Goal: Book appointment/travel/reservation

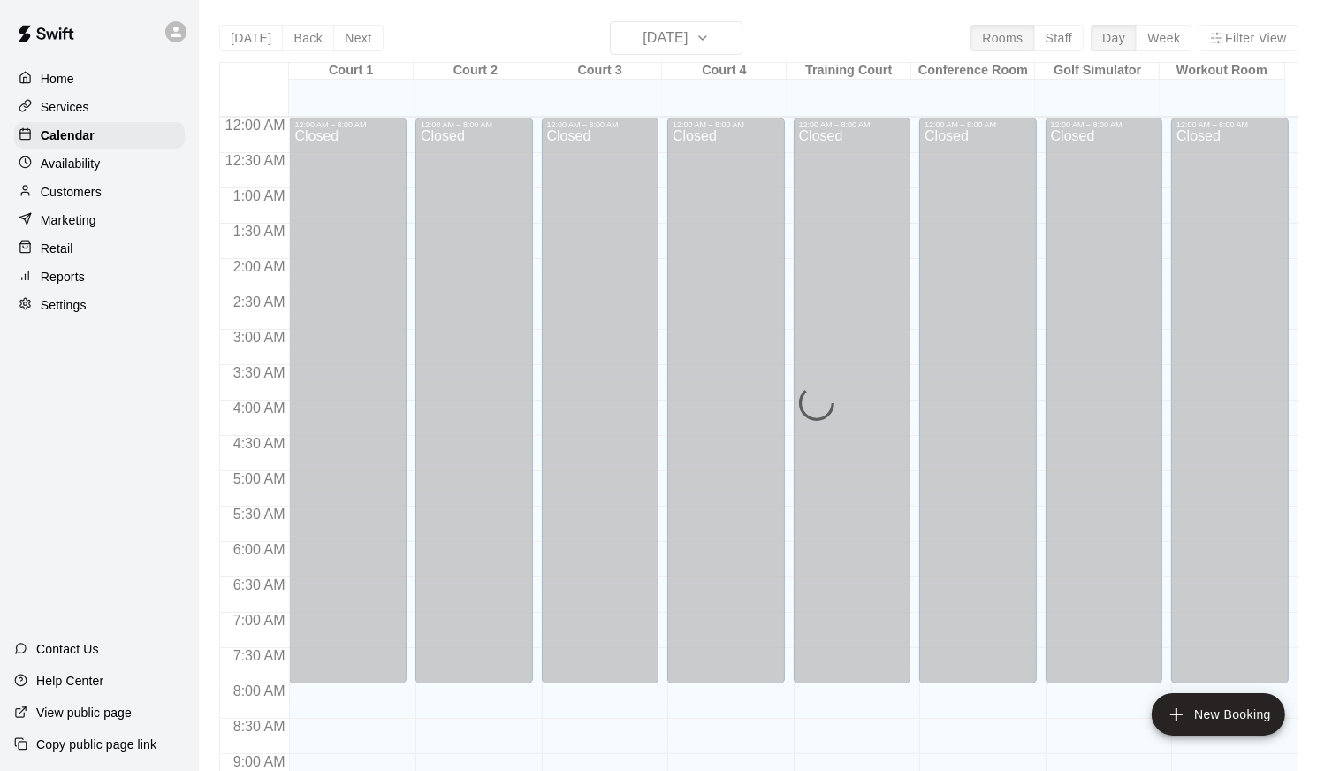
scroll to position [969, 0]
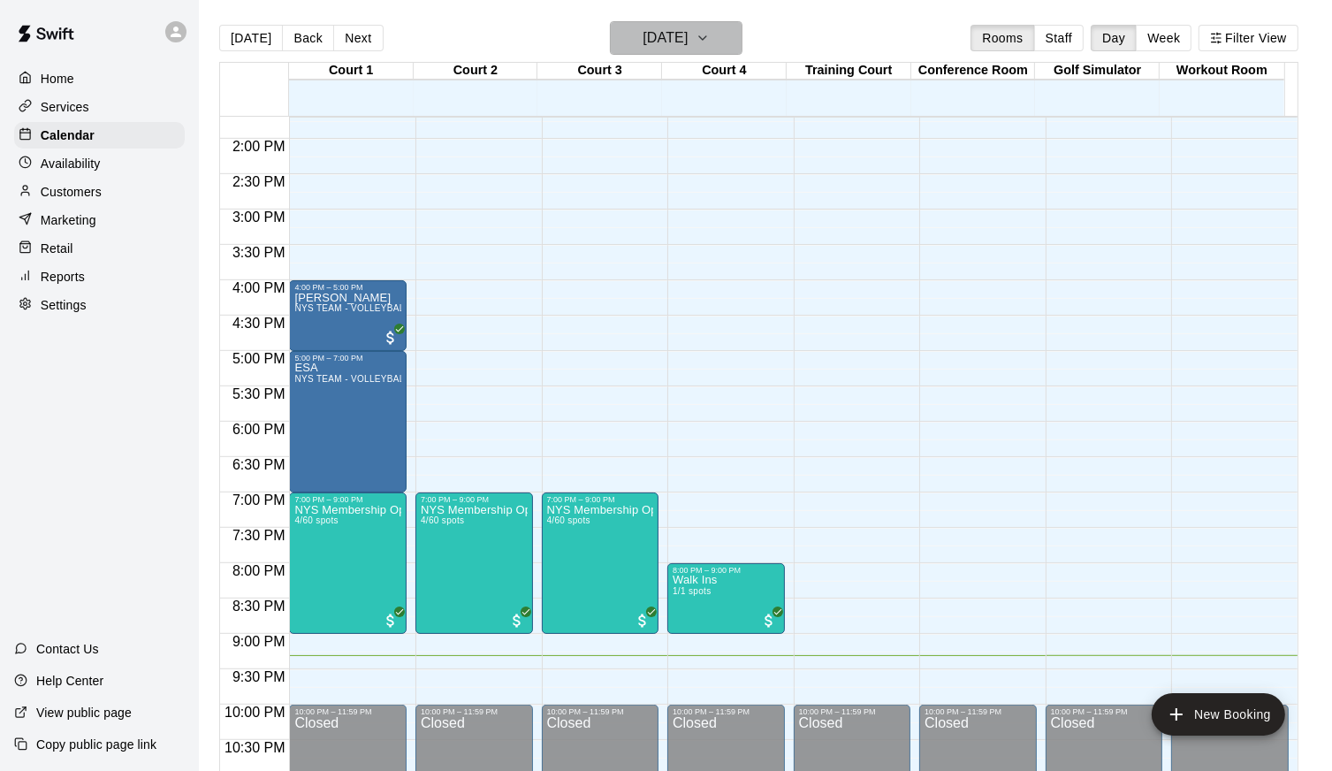
click at [710, 31] on icon "button" at bounding box center [703, 37] width 14 height 21
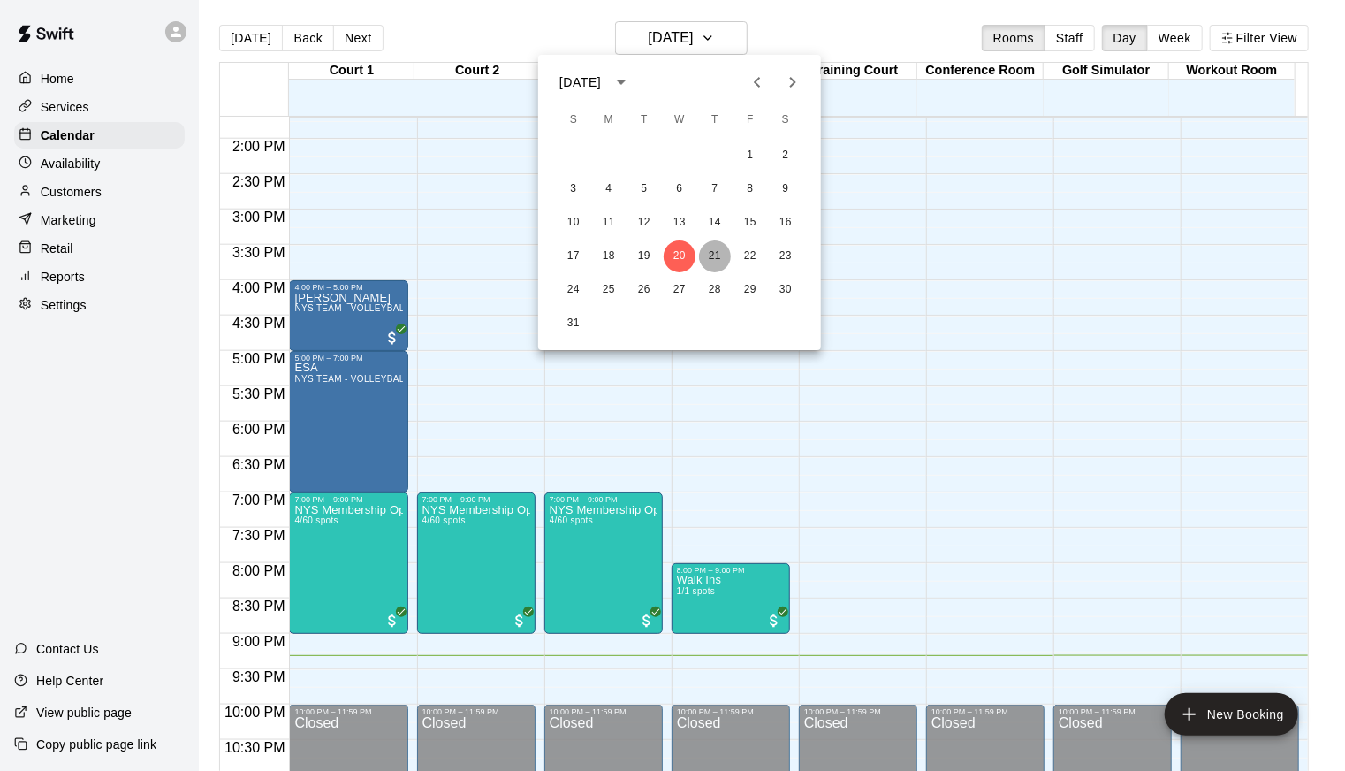
click at [713, 254] on button "21" at bounding box center [715, 256] width 32 height 32
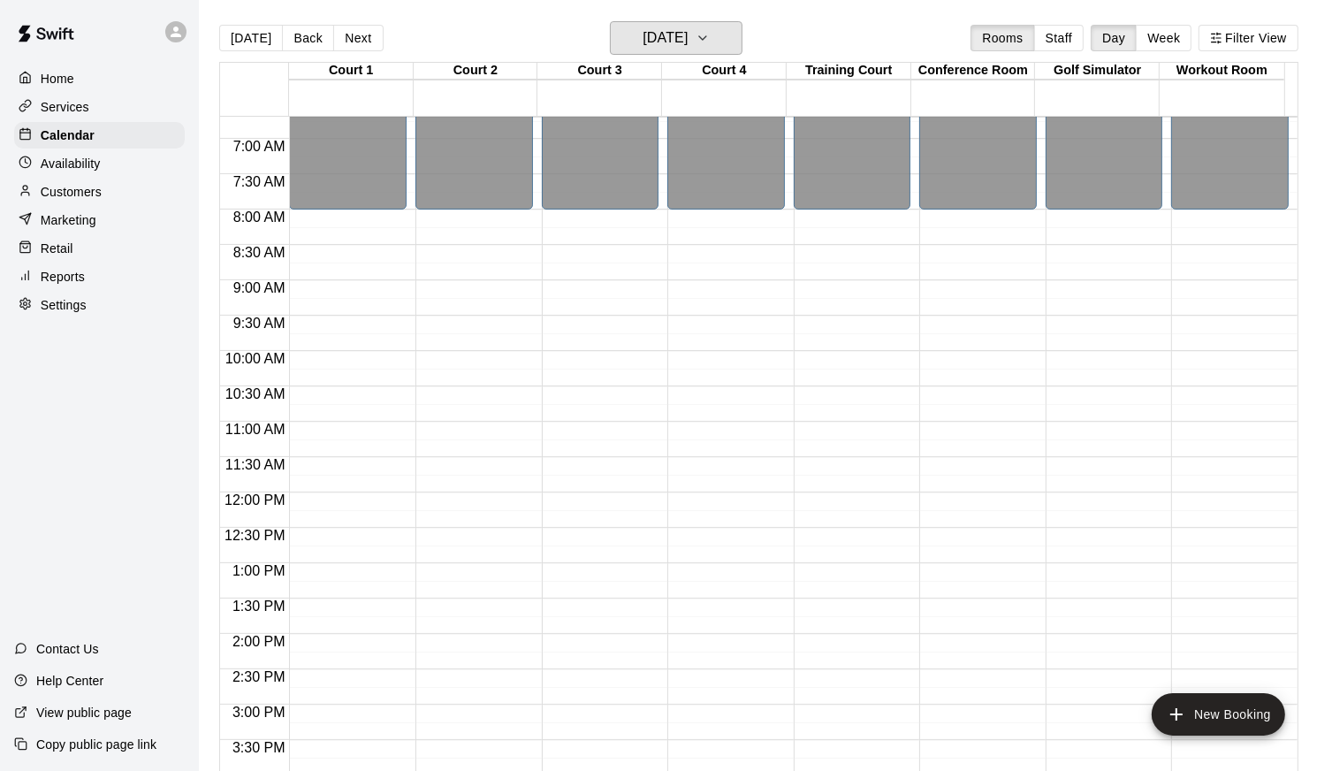
scroll to position [427, 0]
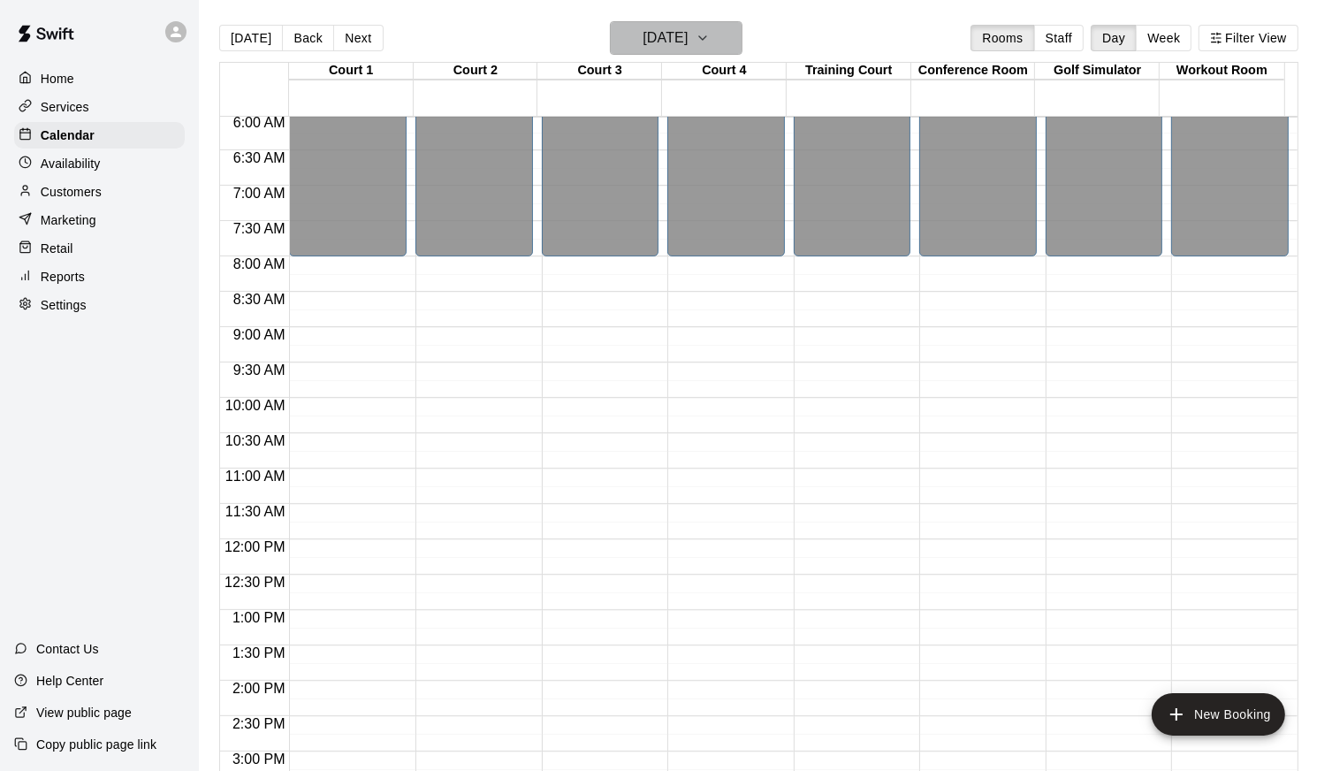
click at [710, 37] on icon "button" at bounding box center [703, 37] width 14 height 21
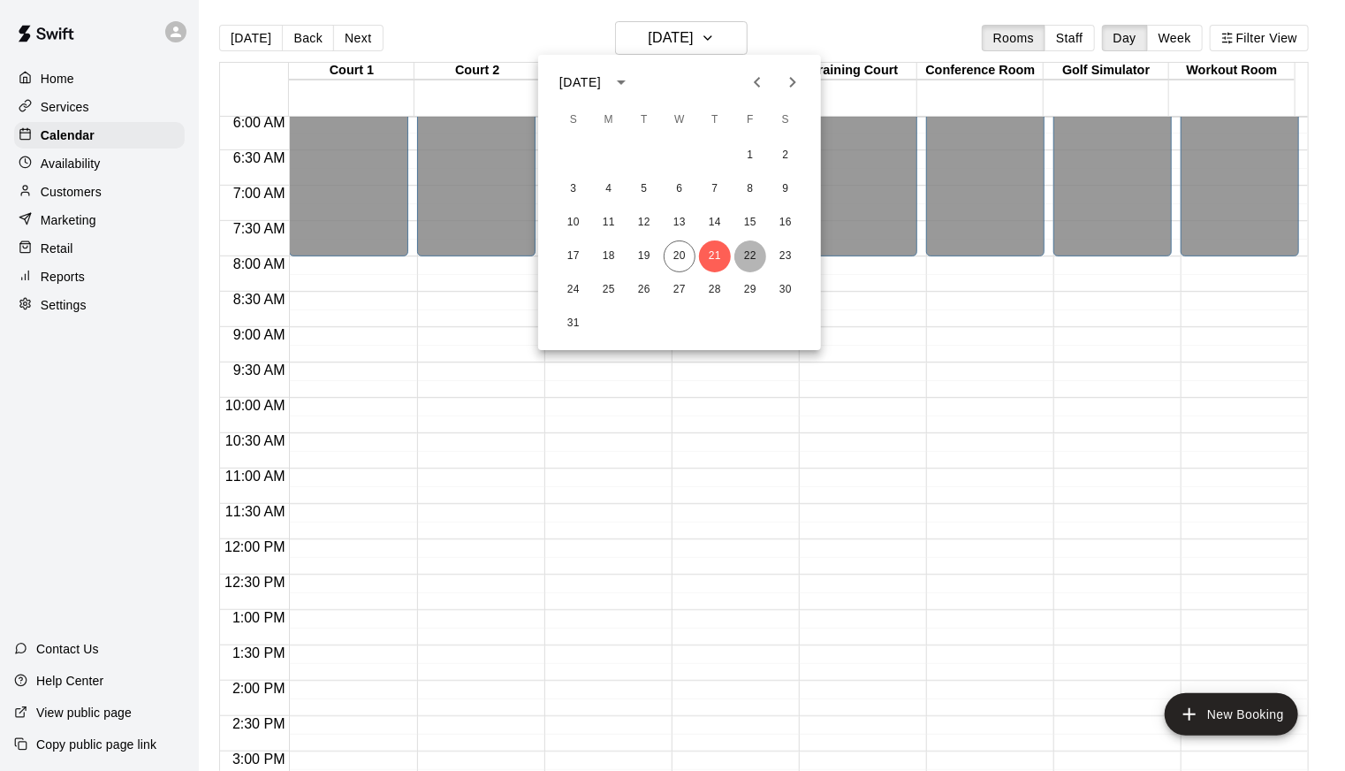
click at [750, 248] on button "22" at bounding box center [751, 256] width 32 height 32
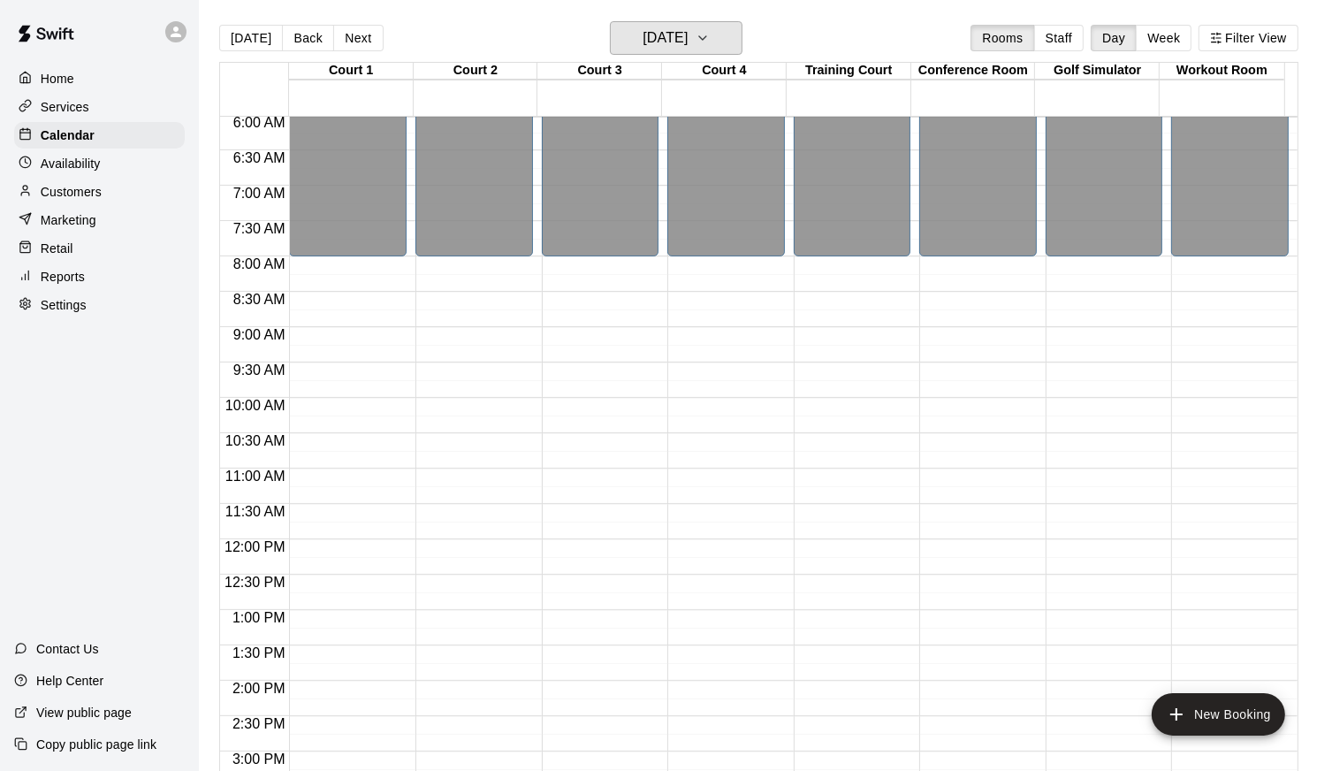
scroll to position [1017, 0]
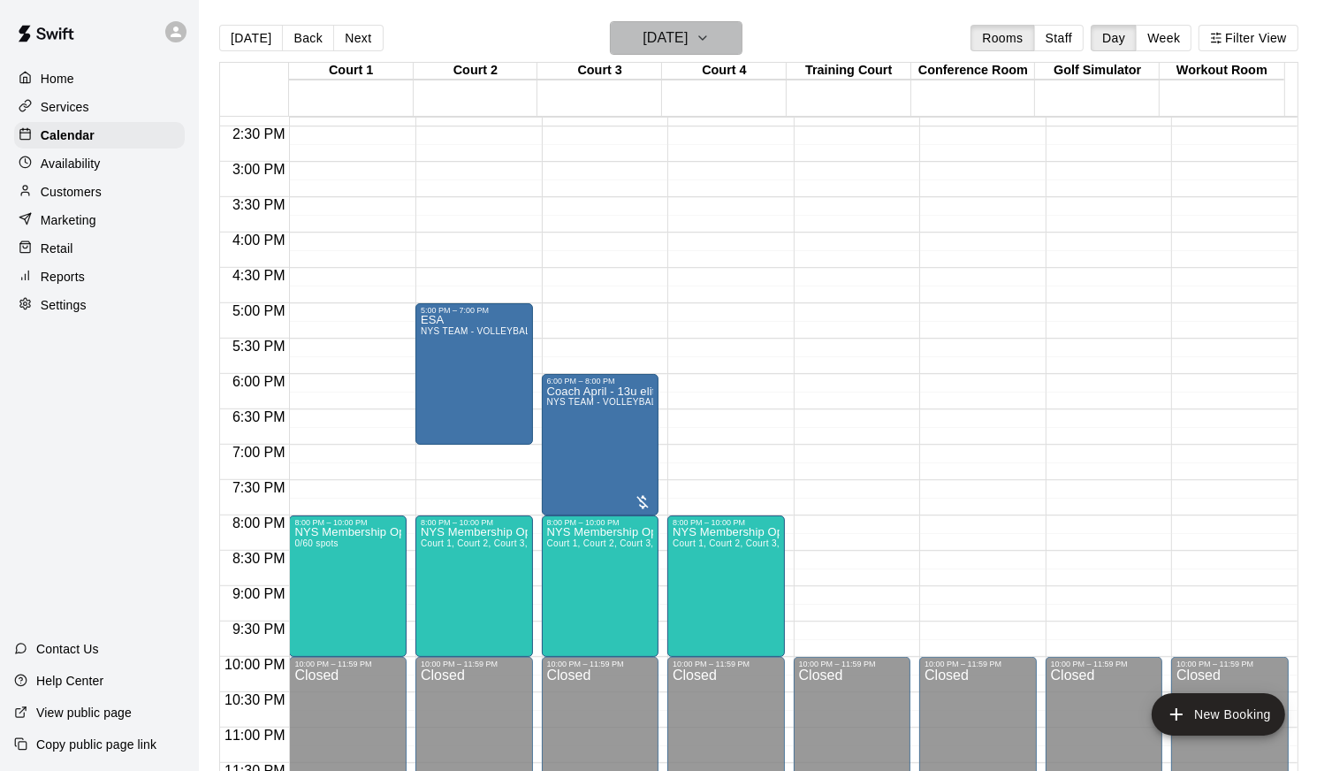
click at [735, 37] on button "[DATE]" at bounding box center [676, 38] width 133 height 34
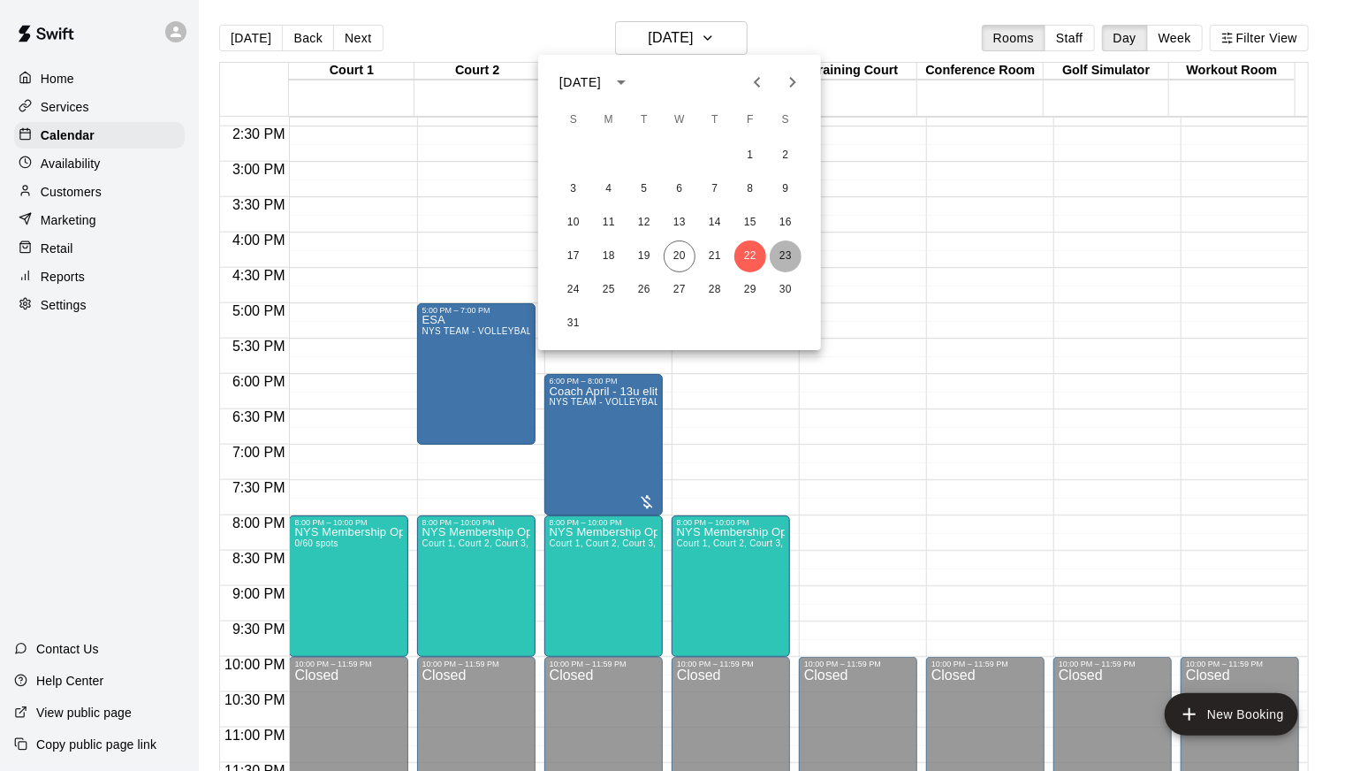
click at [791, 250] on button "23" at bounding box center [786, 256] width 32 height 32
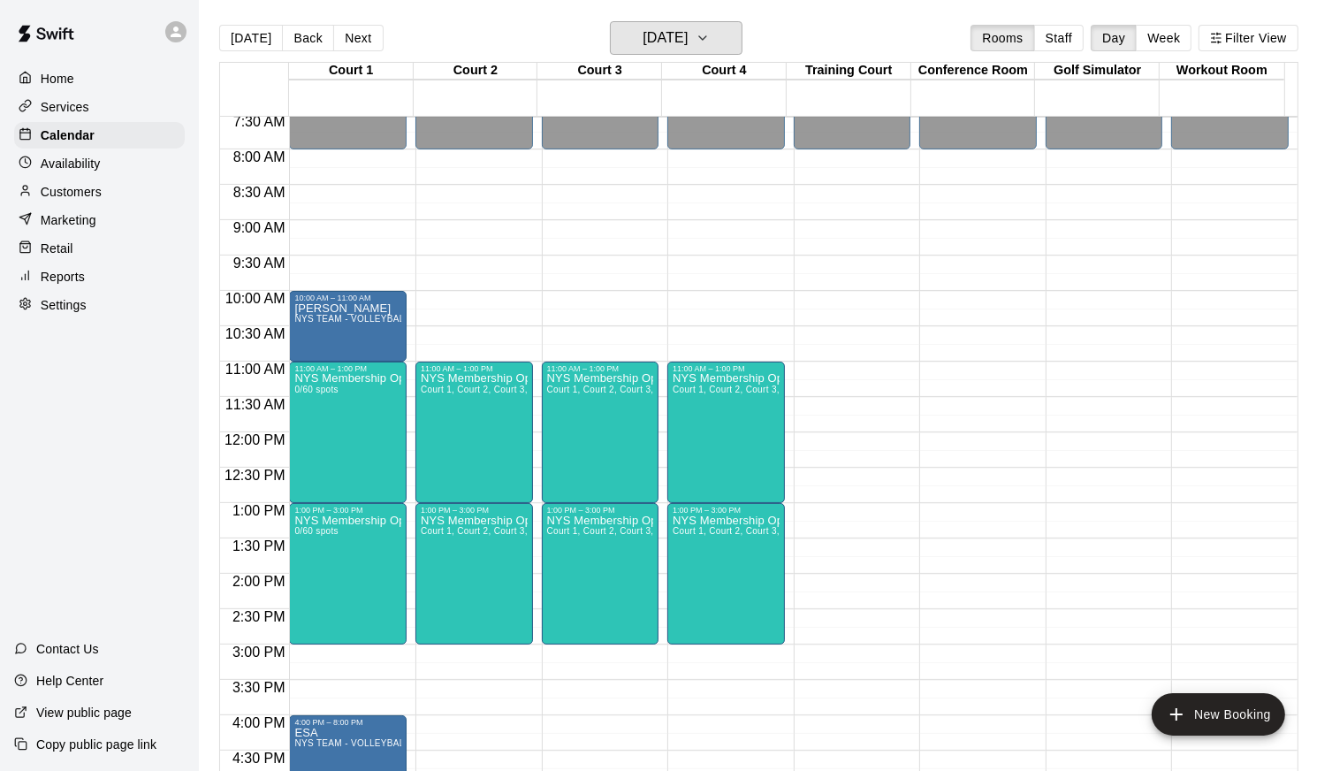
scroll to position [1023, 0]
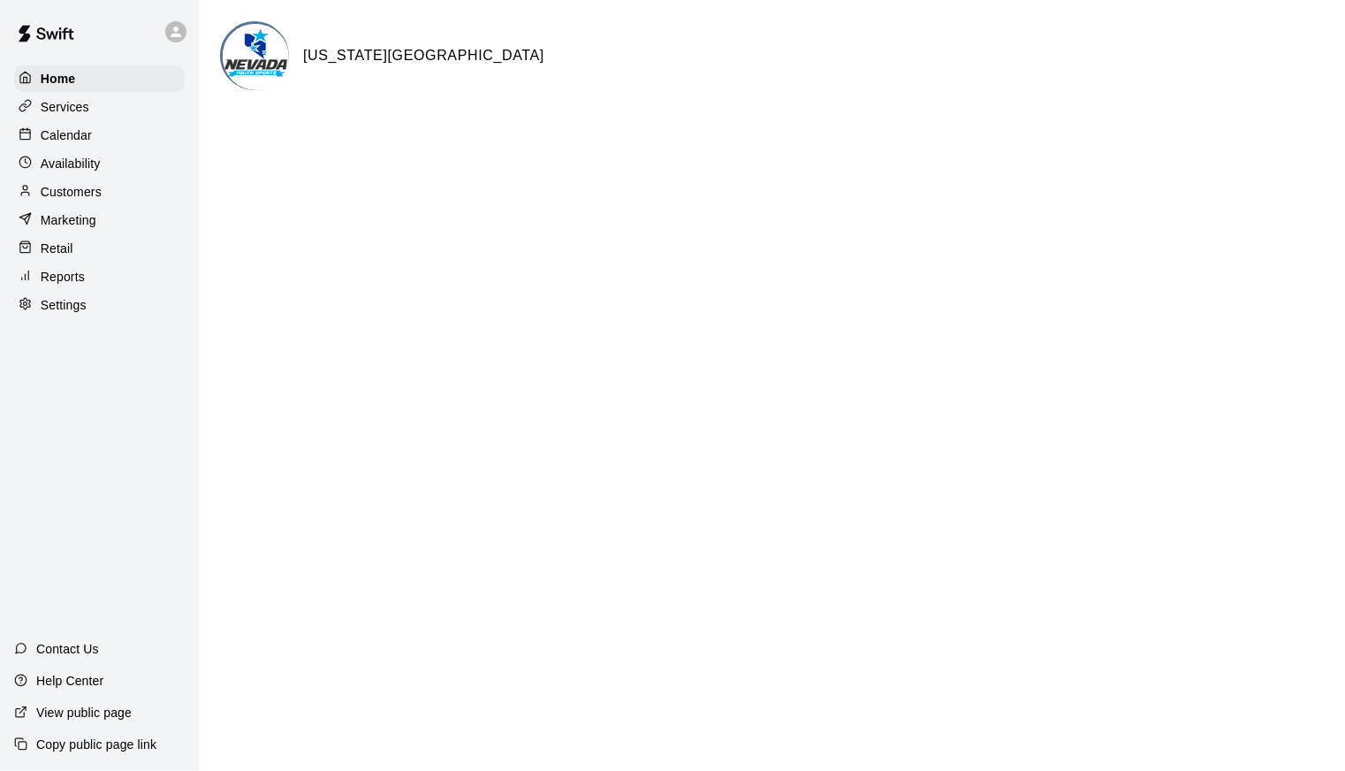
click at [128, 130] on div "Calendar" at bounding box center [99, 135] width 171 height 27
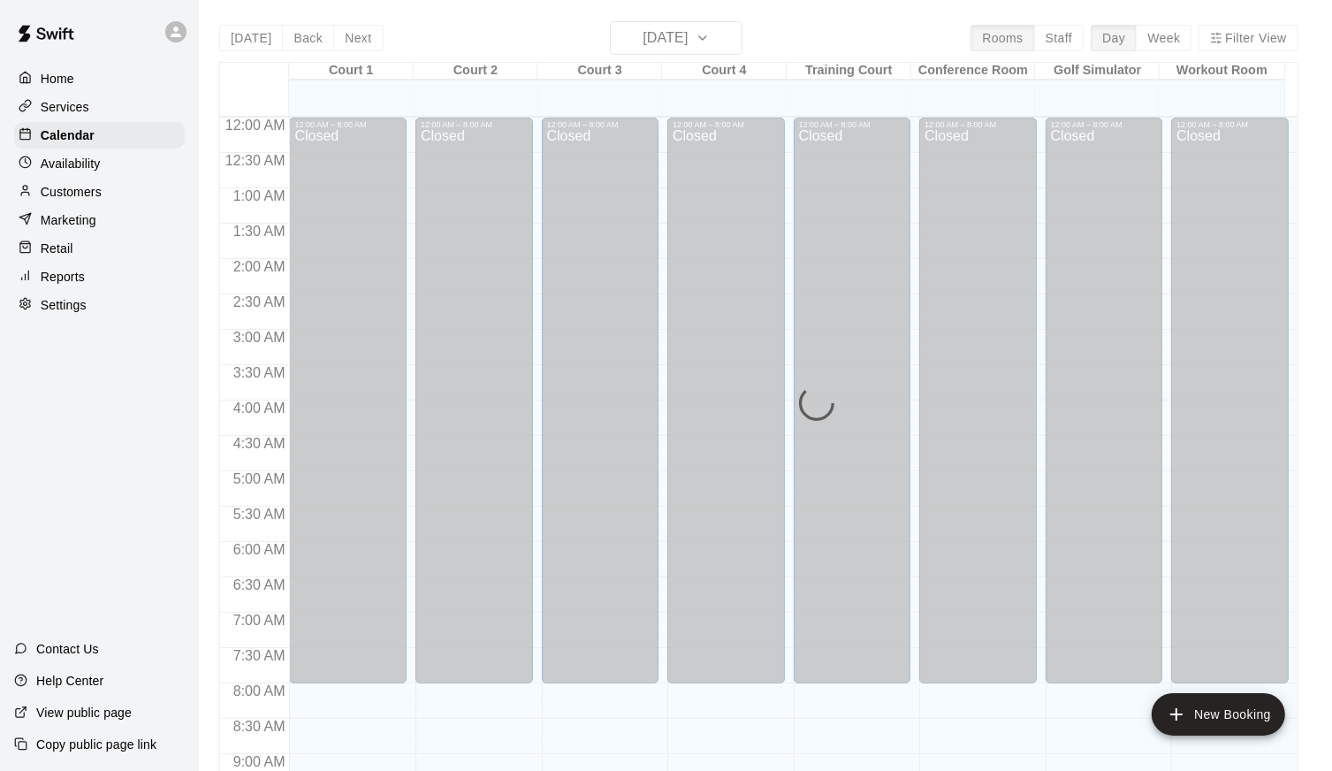
scroll to position [969, 0]
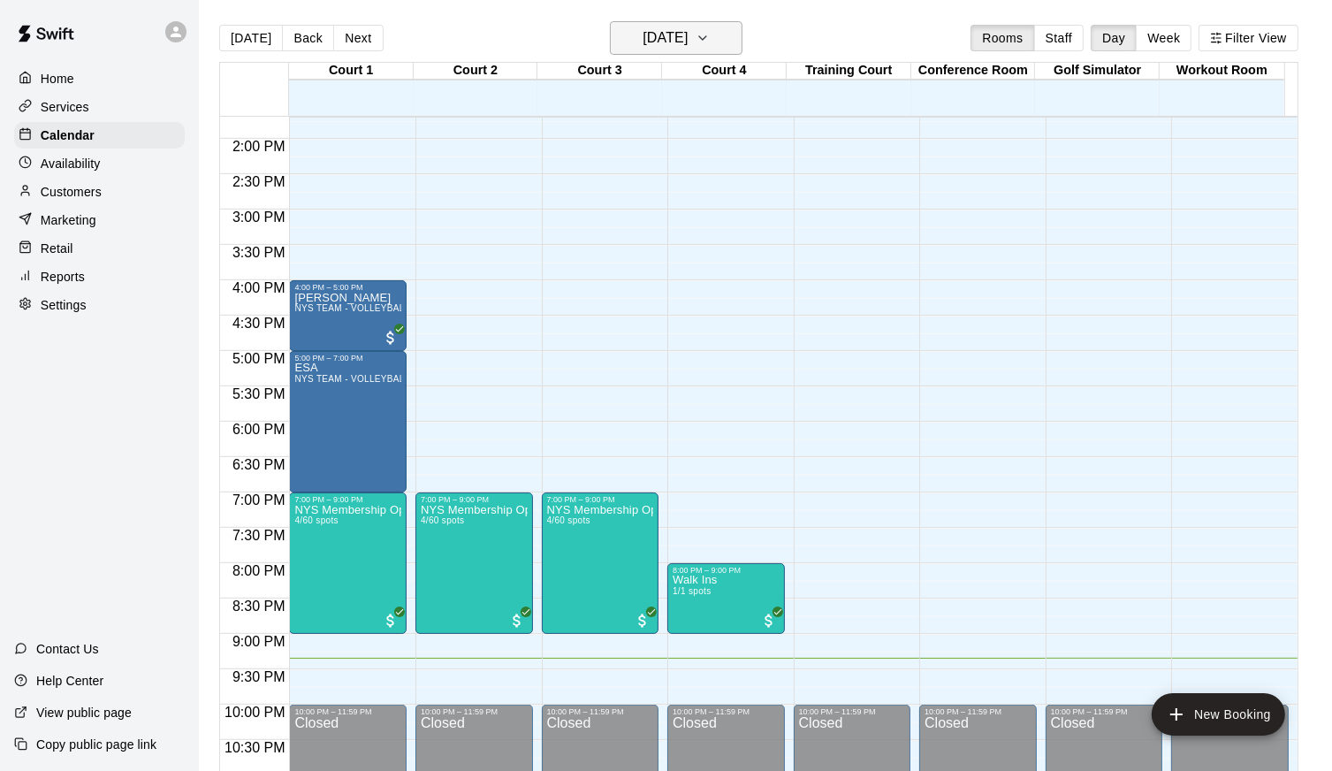
click at [732, 30] on button "[DATE]" at bounding box center [676, 38] width 133 height 34
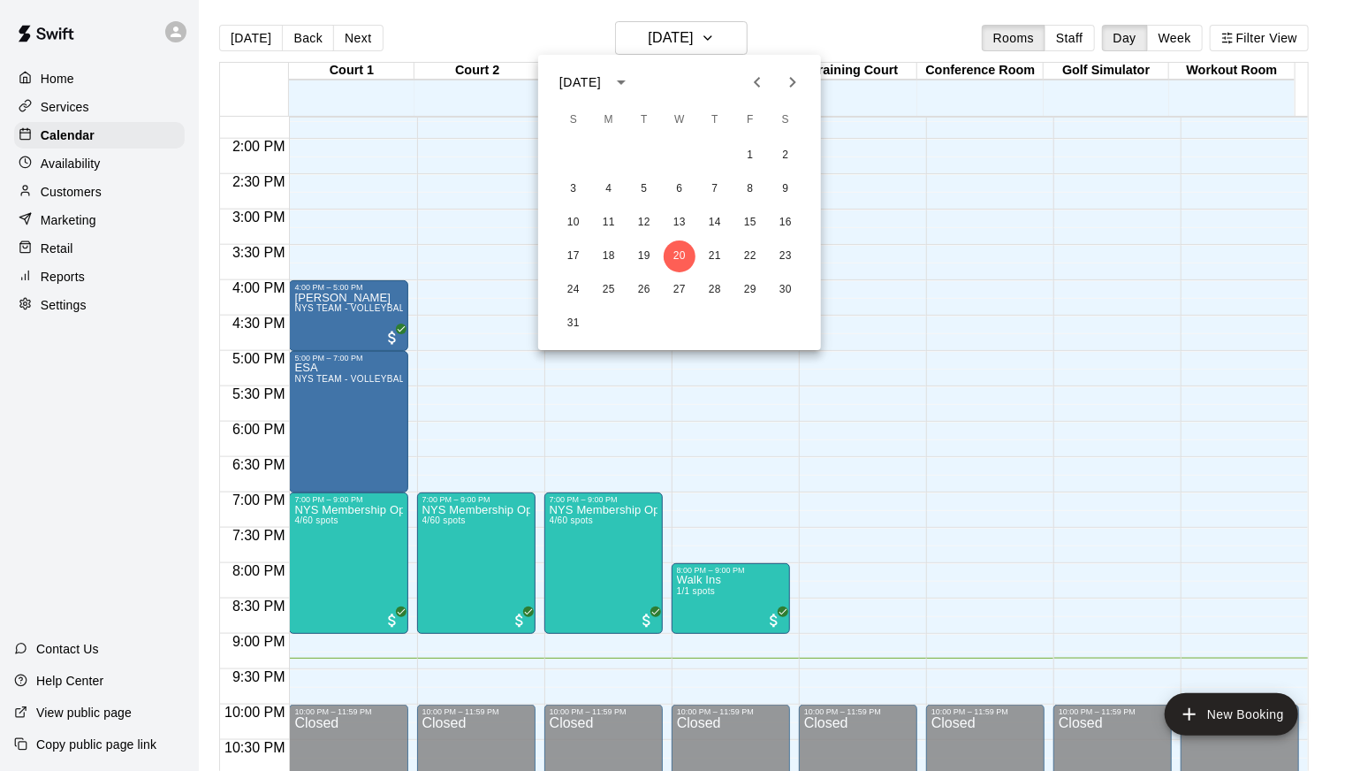
click at [792, 74] on icon "Next month" at bounding box center [792, 82] width 21 height 21
click at [685, 248] on button "24" at bounding box center [680, 256] width 32 height 32
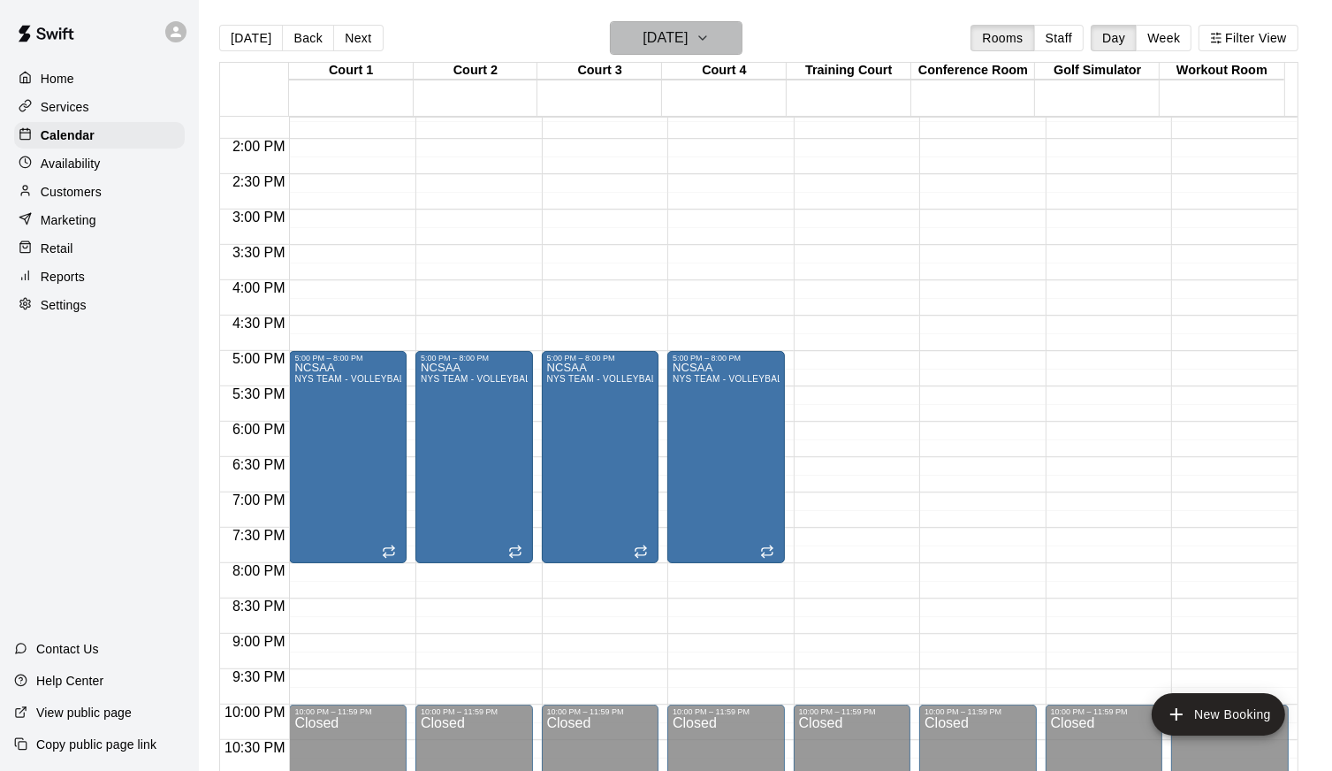
click at [710, 36] on icon "button" at bounding box center [703, 37] width 14 height 21
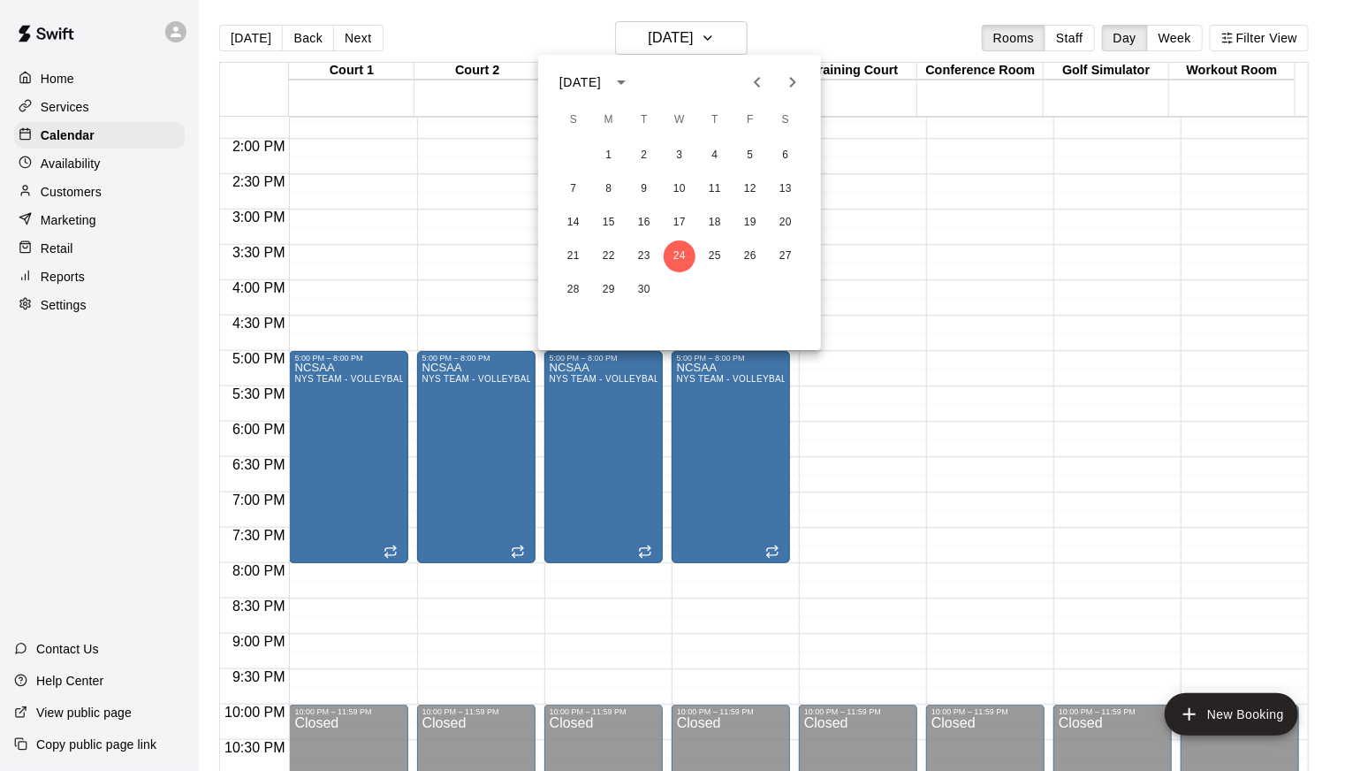
click at [803, 81] on icon "Next month" at bounding box center [792, 82] width 21 height 21
click at [686, 158] on button "1" at bounding box center [680, 156] width 32 height 32
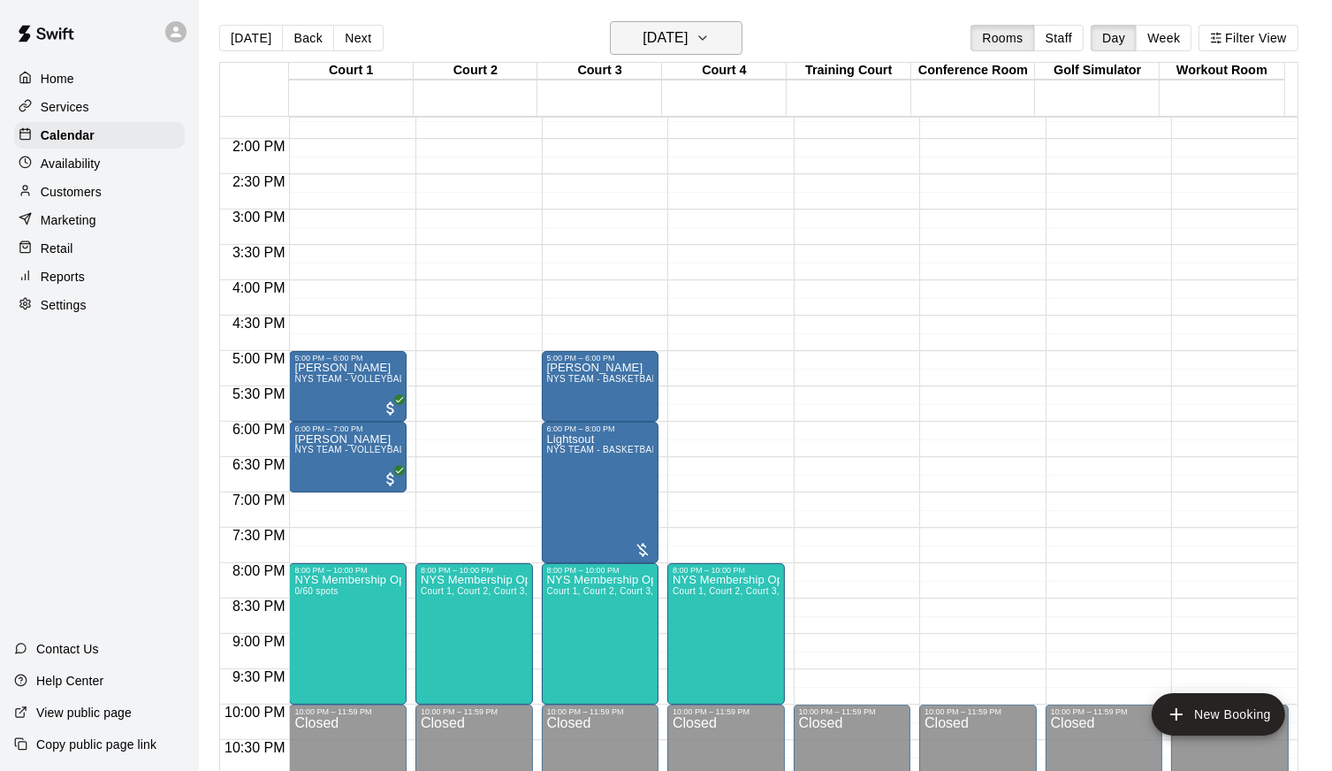
click at [710, 39] on icon "button" at bounding box center [703, 37] width 14 height 21
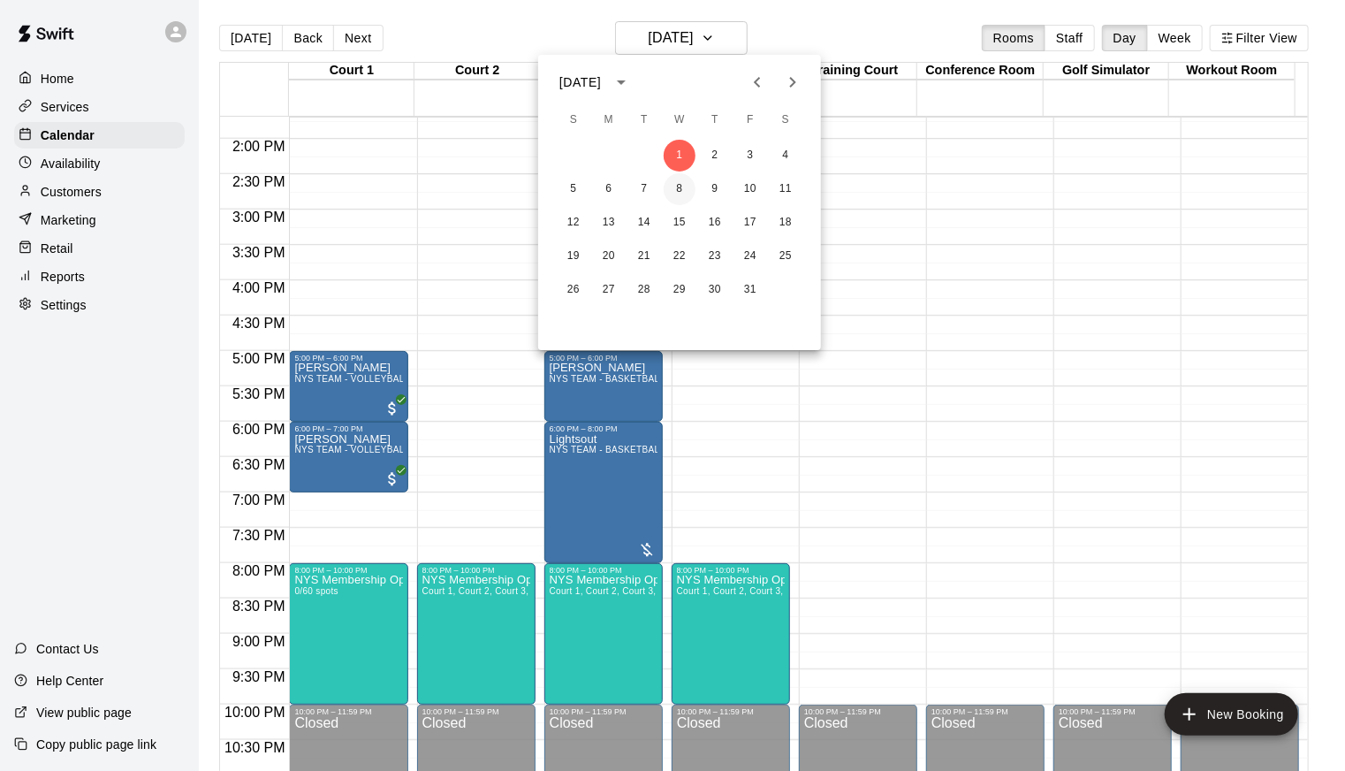
click at [684, 194] on button "8" at bounding box center [680, 189] width 32 height 32
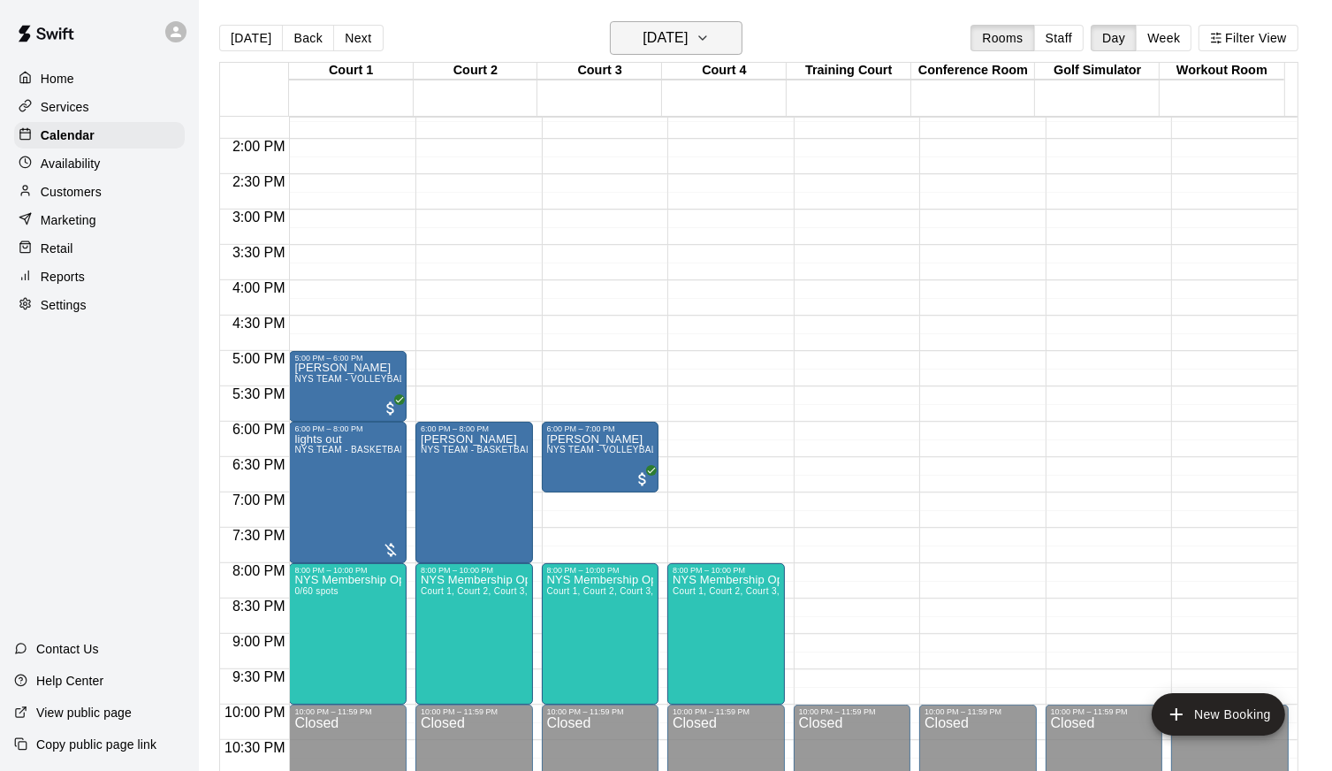
click at [710, 43] on icon "button" at bounding box center [703, 37] width 14 height 21
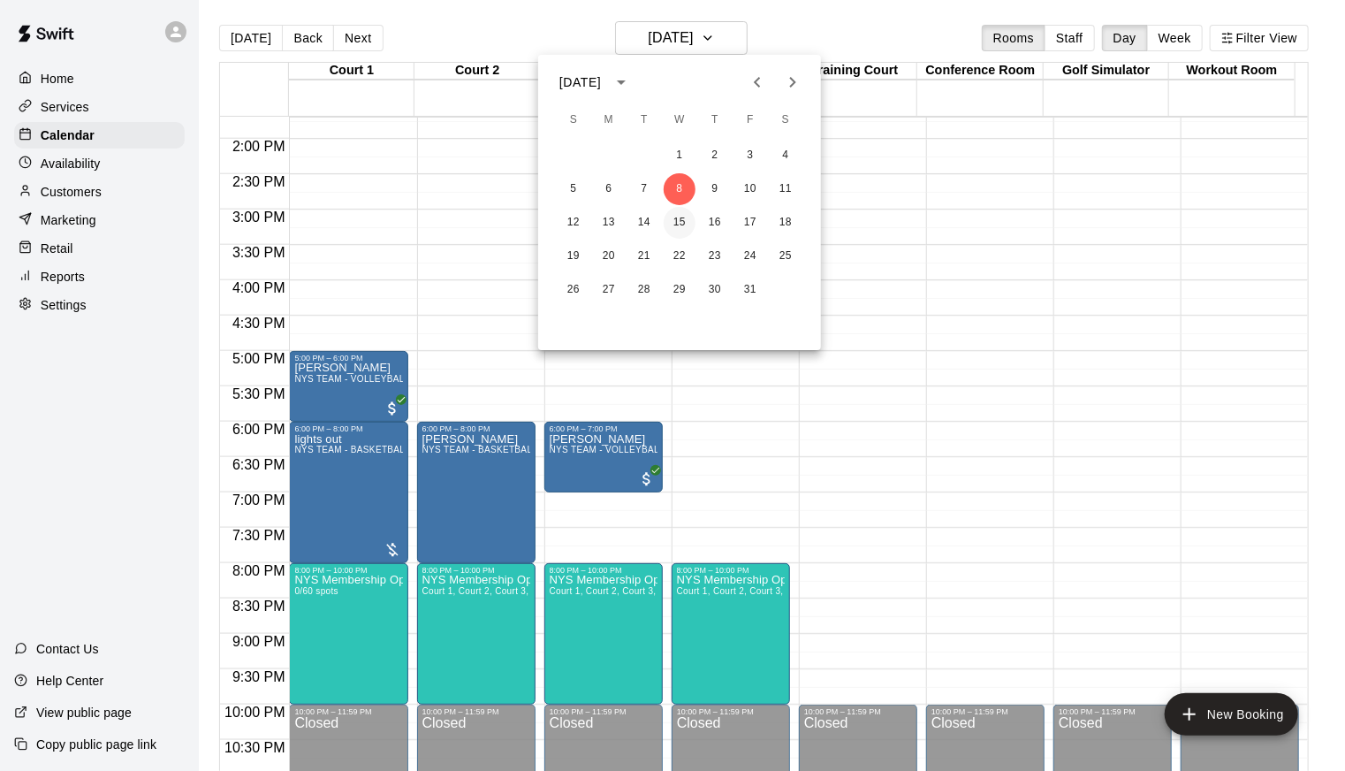
click at [688, 219] on button "15" at bounding box center [680, 223] width 32 height 32
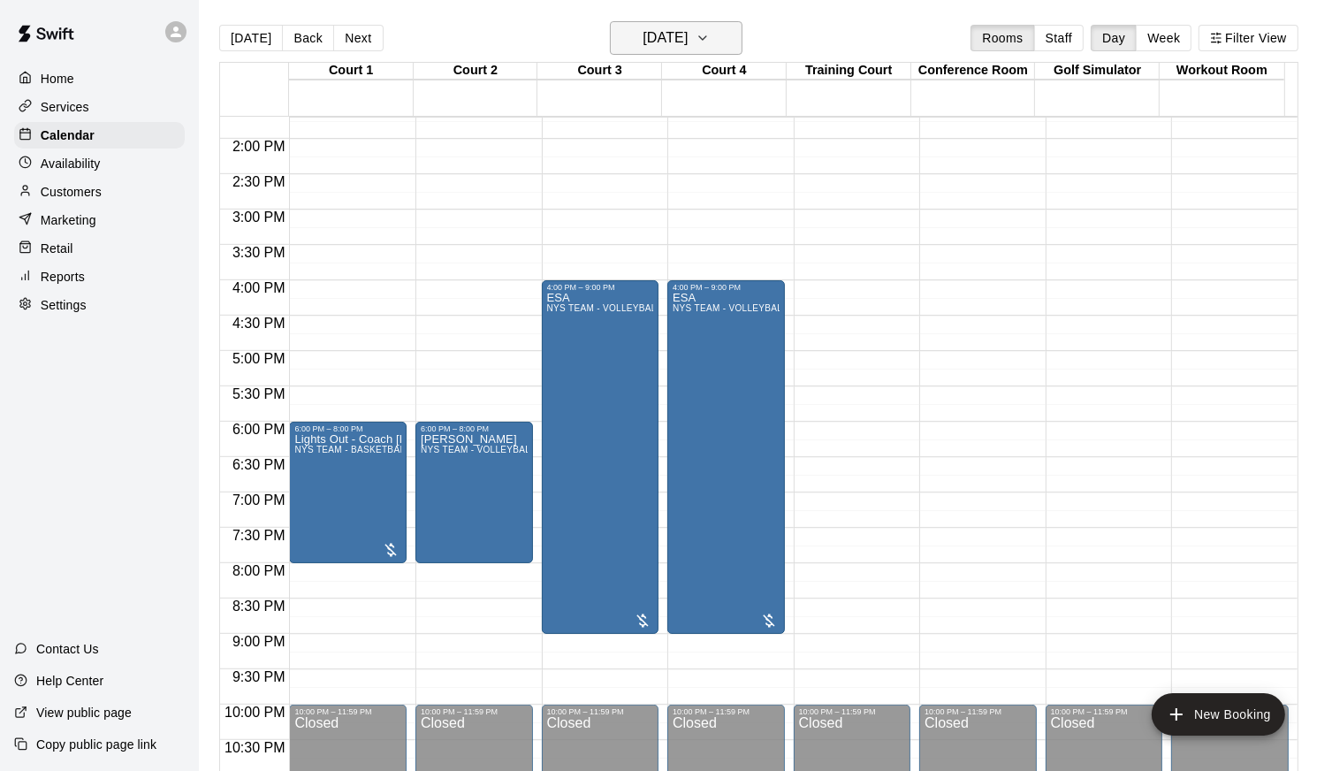
click at [710, 34] on icon "button" at bounding box center [703, 37] width 14 height 21
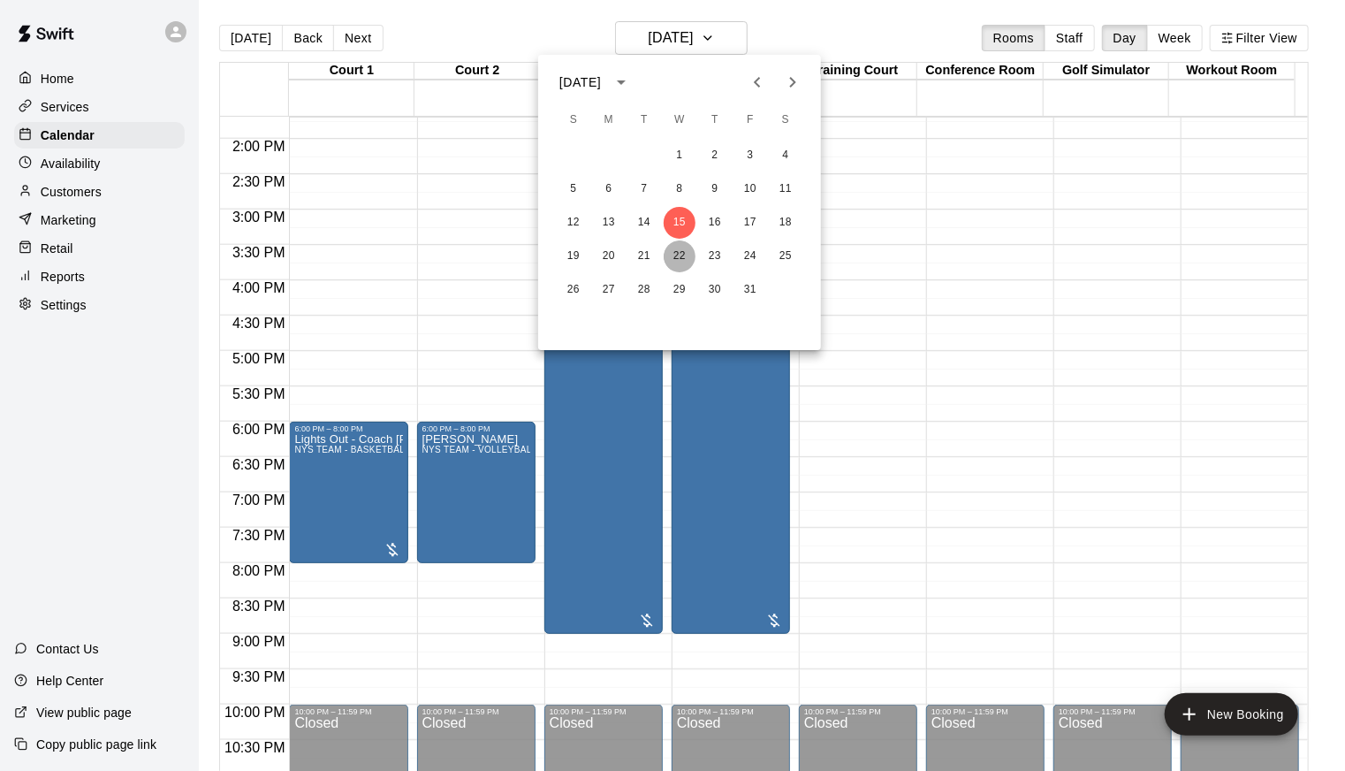
click at [673, 255] on button "22" at bounding box center [680, 256] width 32 height 32
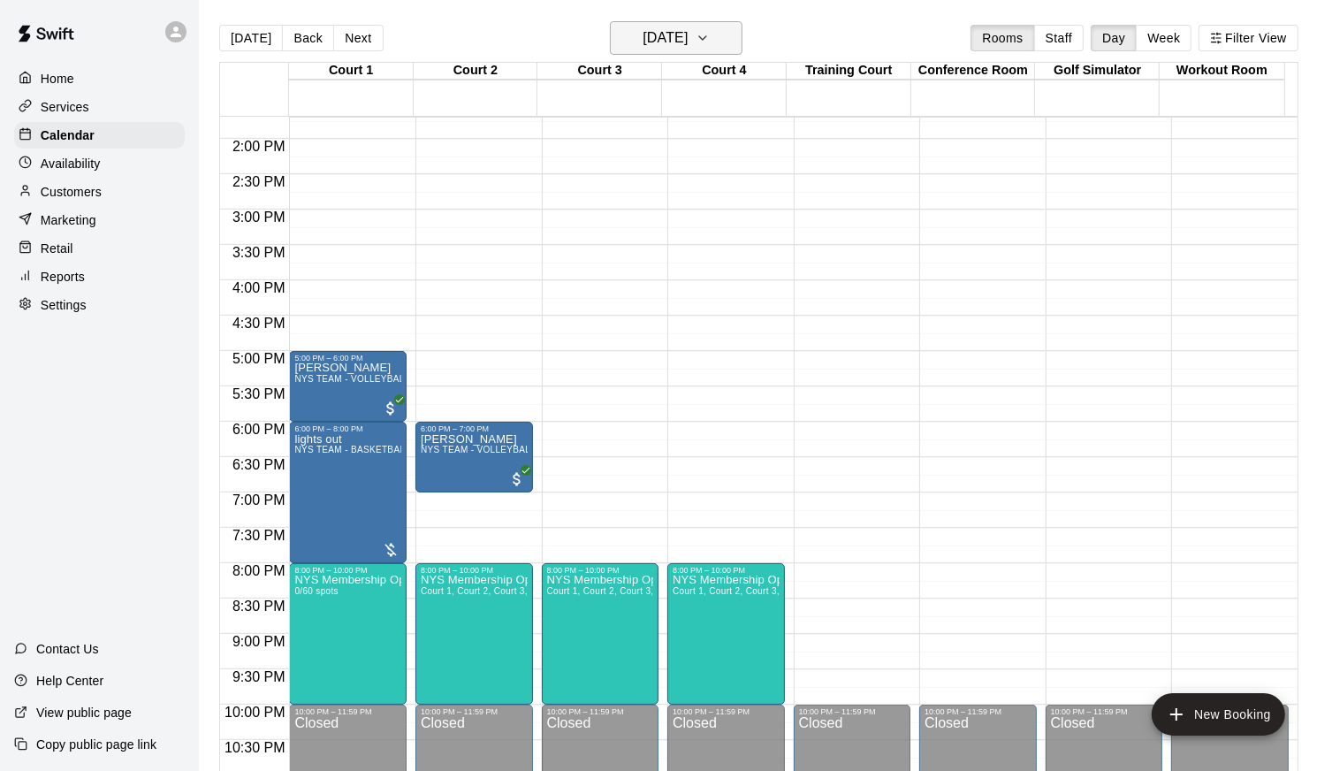
click at [710, 34] on icon "button" at bounding box center [703, 37] width 14 height 21
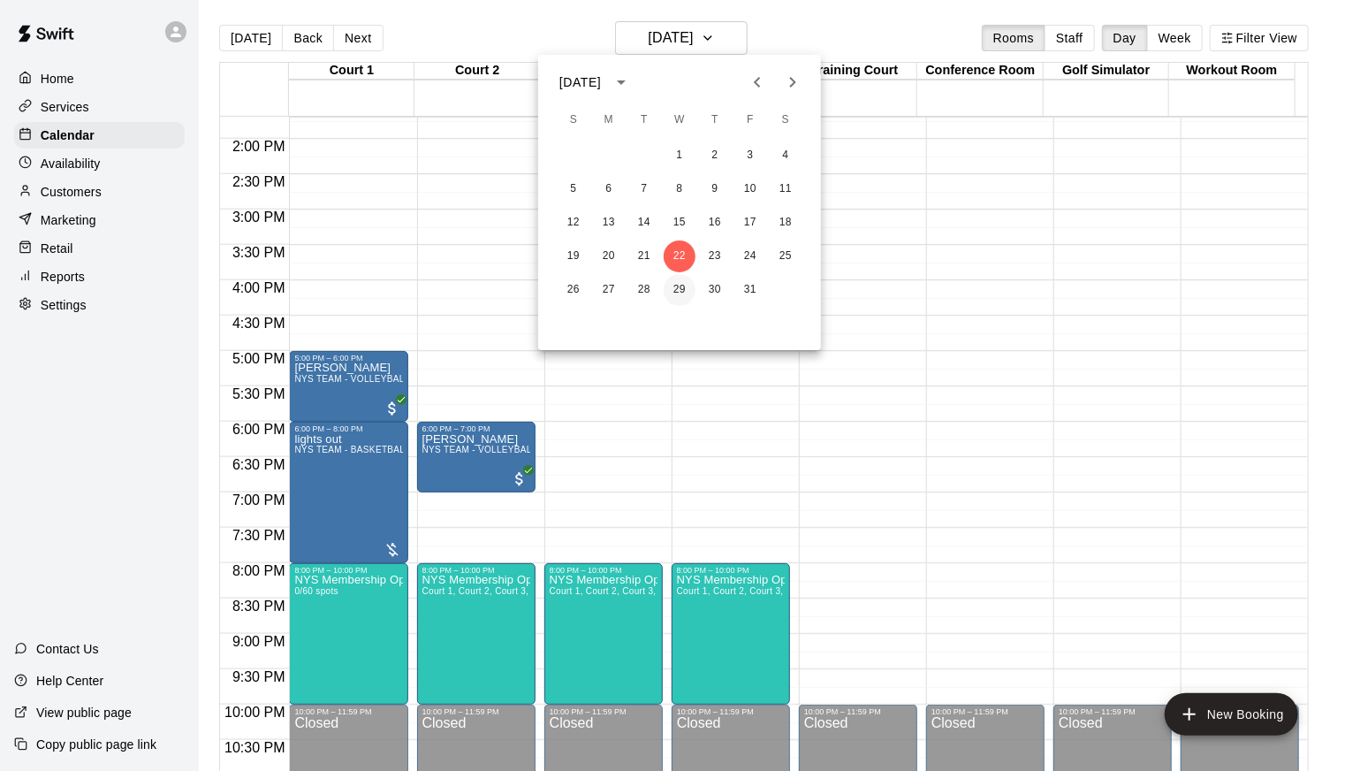
click at [682, 286] on button "29" at bounding box center [680, 290] width 32 height 32
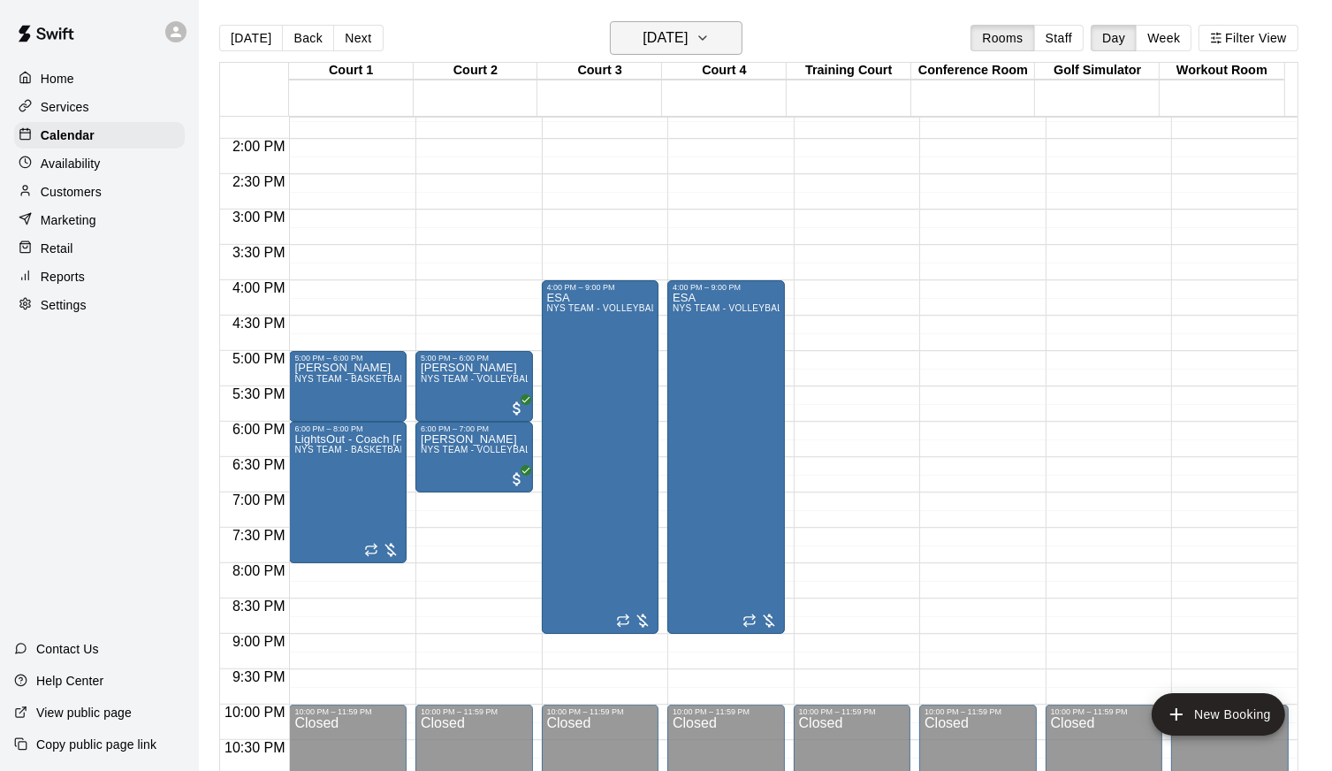
click at [710, 42] on icon "button" at bounding box center [703, 37] width 14 height 21
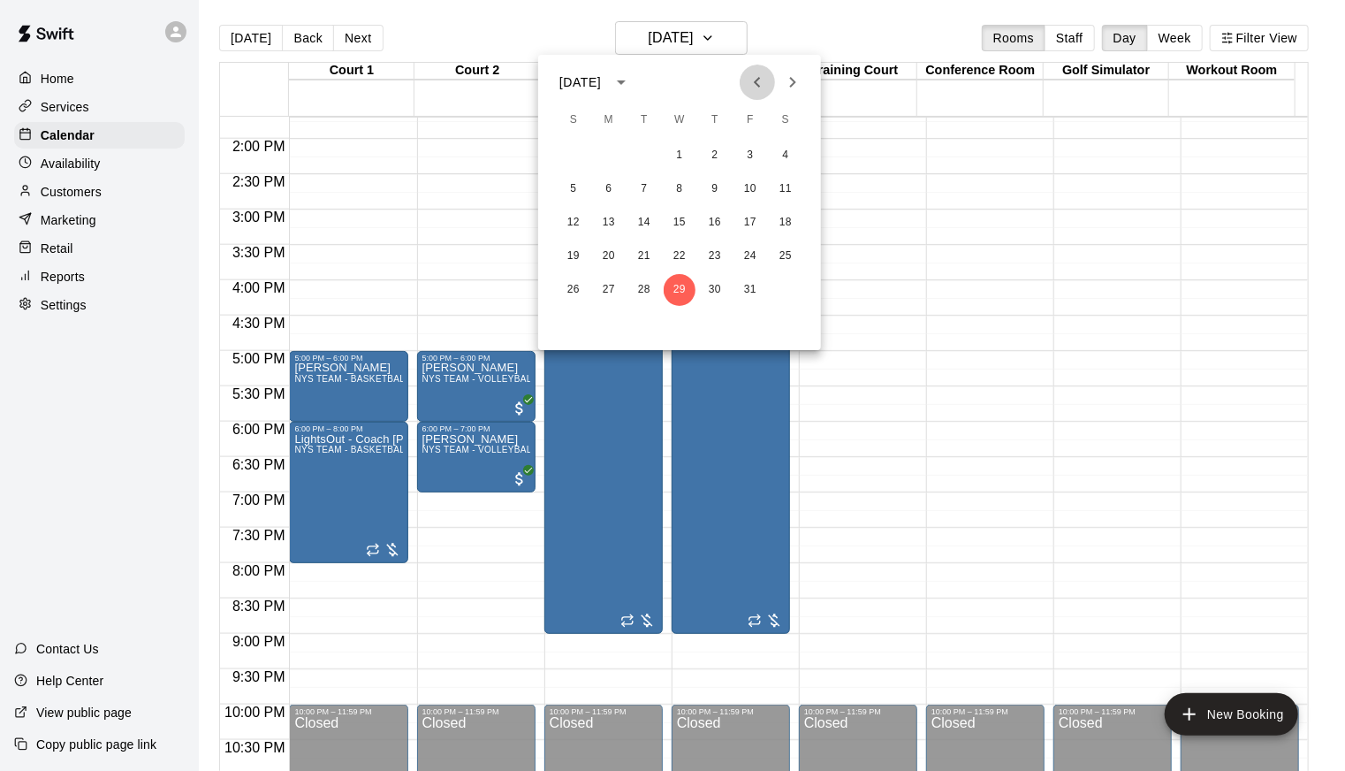
click at [761, 86] on icon "Previous month" at bounding box center [757, 82] width 21 height 21
click at [684, 256] on button "24" at bounding box center [680, 256] width 32 height 32
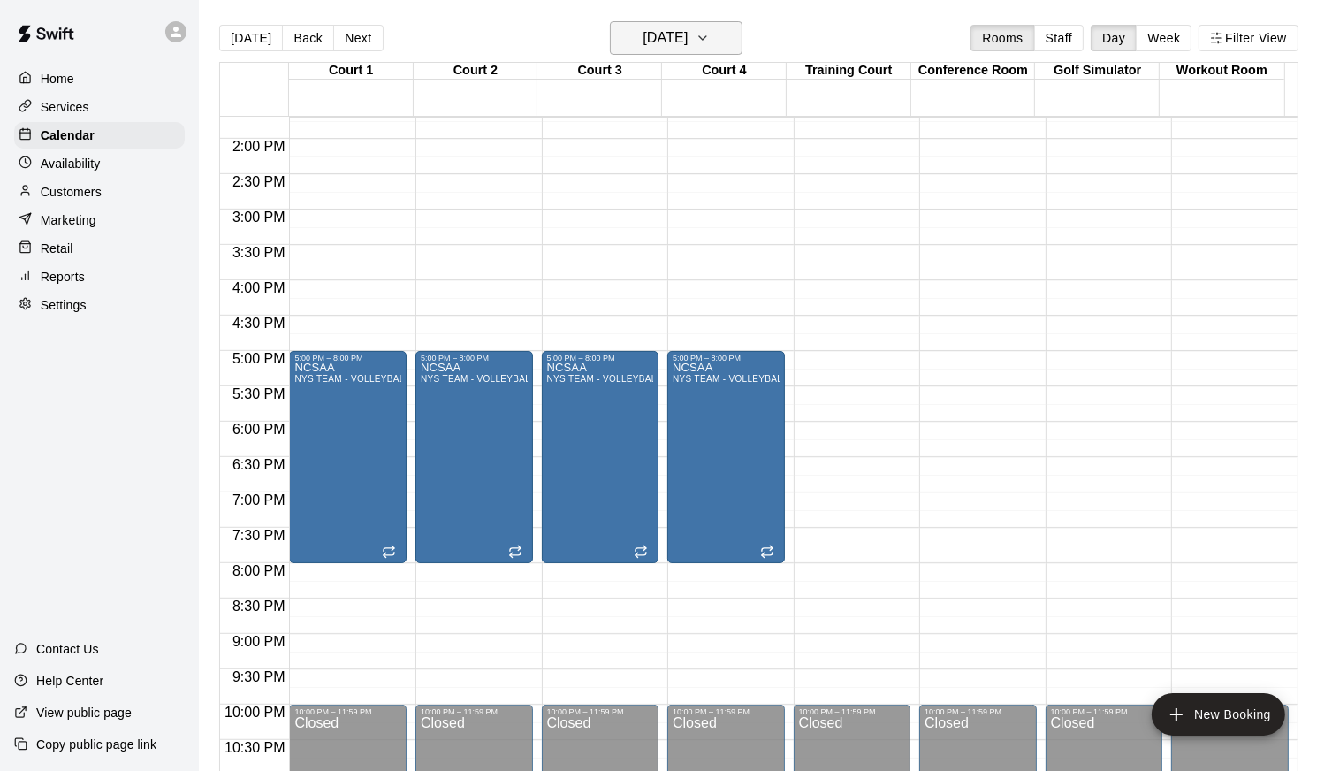
click at [710, 30] on icon "button" at bounding box center [703, 37] width 14 height 21
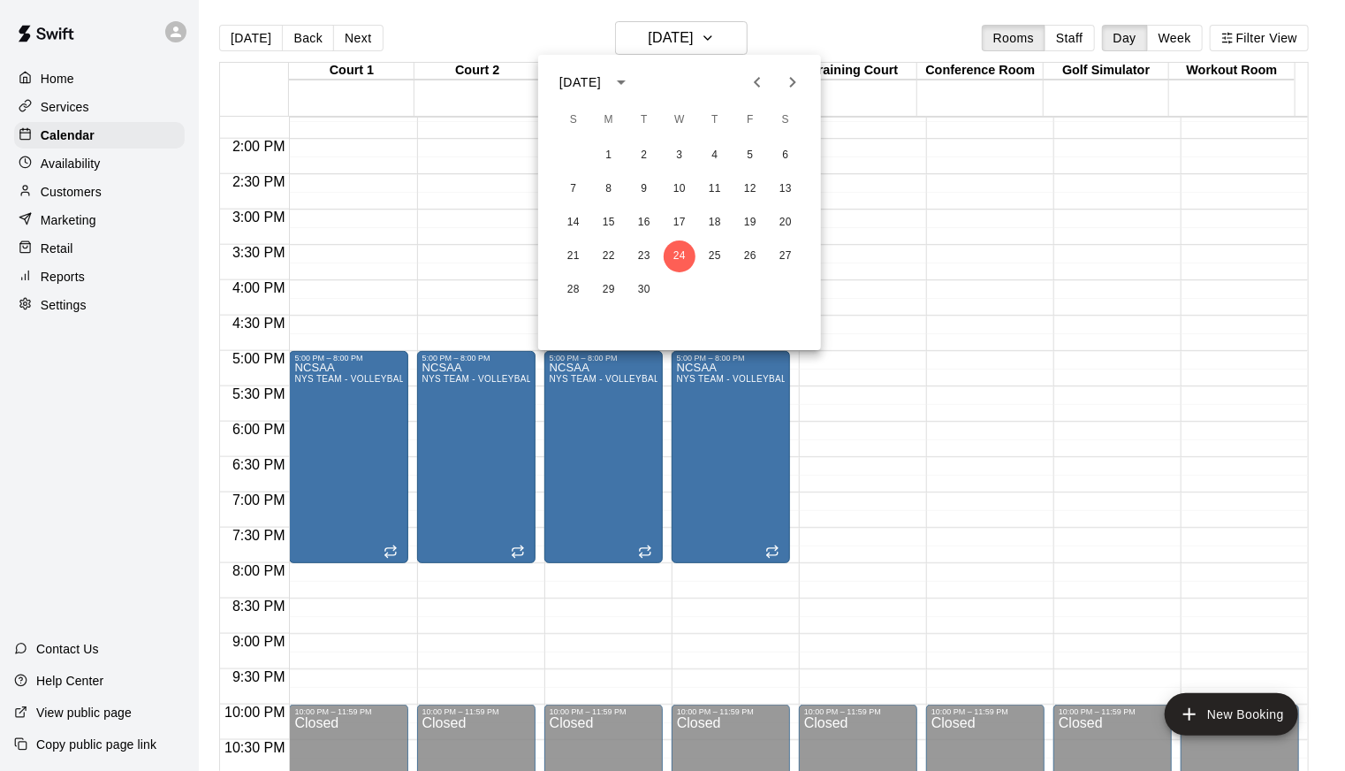
click at [797, 79] on icon "Next month" at bounding box center [792, 82] width 21 height 21
click at [684, 149] on button "1" at bounding box center [680, 156] width 32 height 32
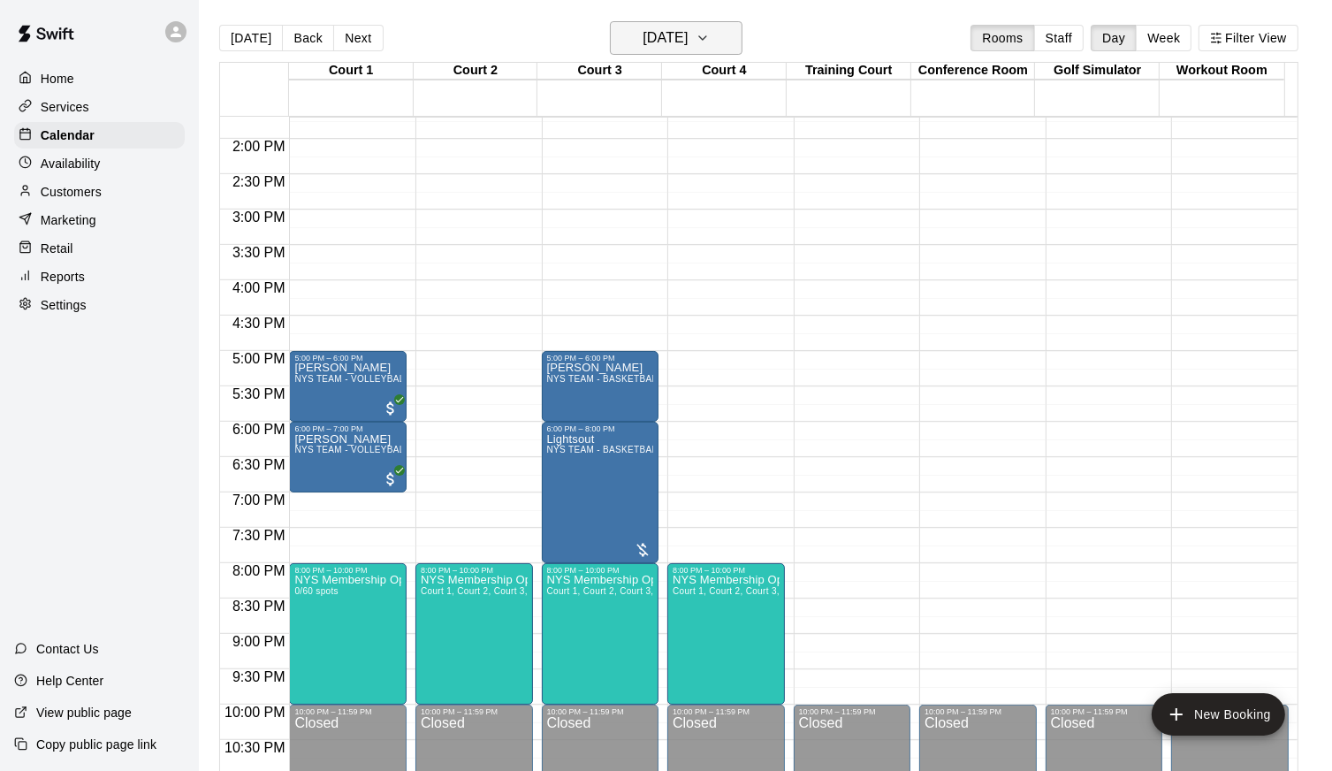
click at [688, 46] on h6 "Wednesday Oct 01" at bounding box center [665, 38] width 45 height 25
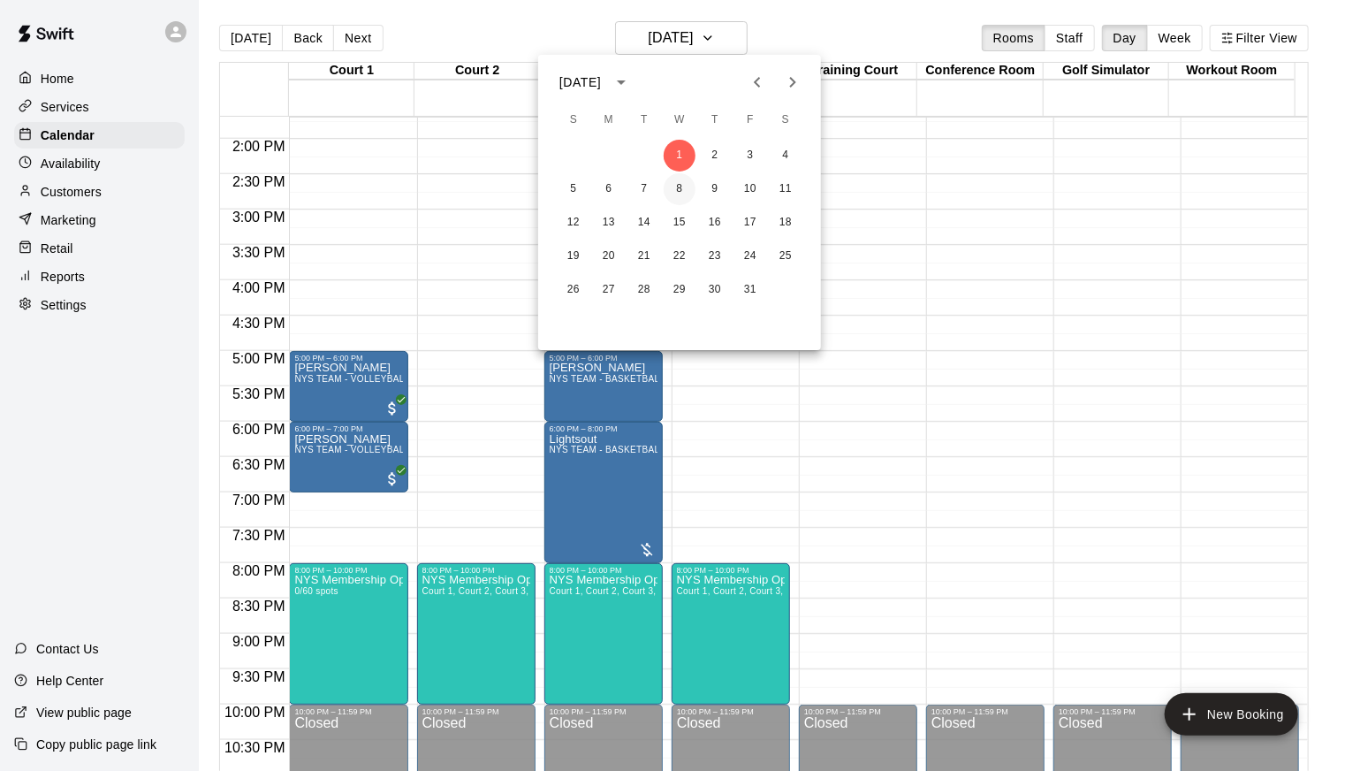
click at [679, 187] on button "8" at bounding box center [680, 189] width 32 height 32
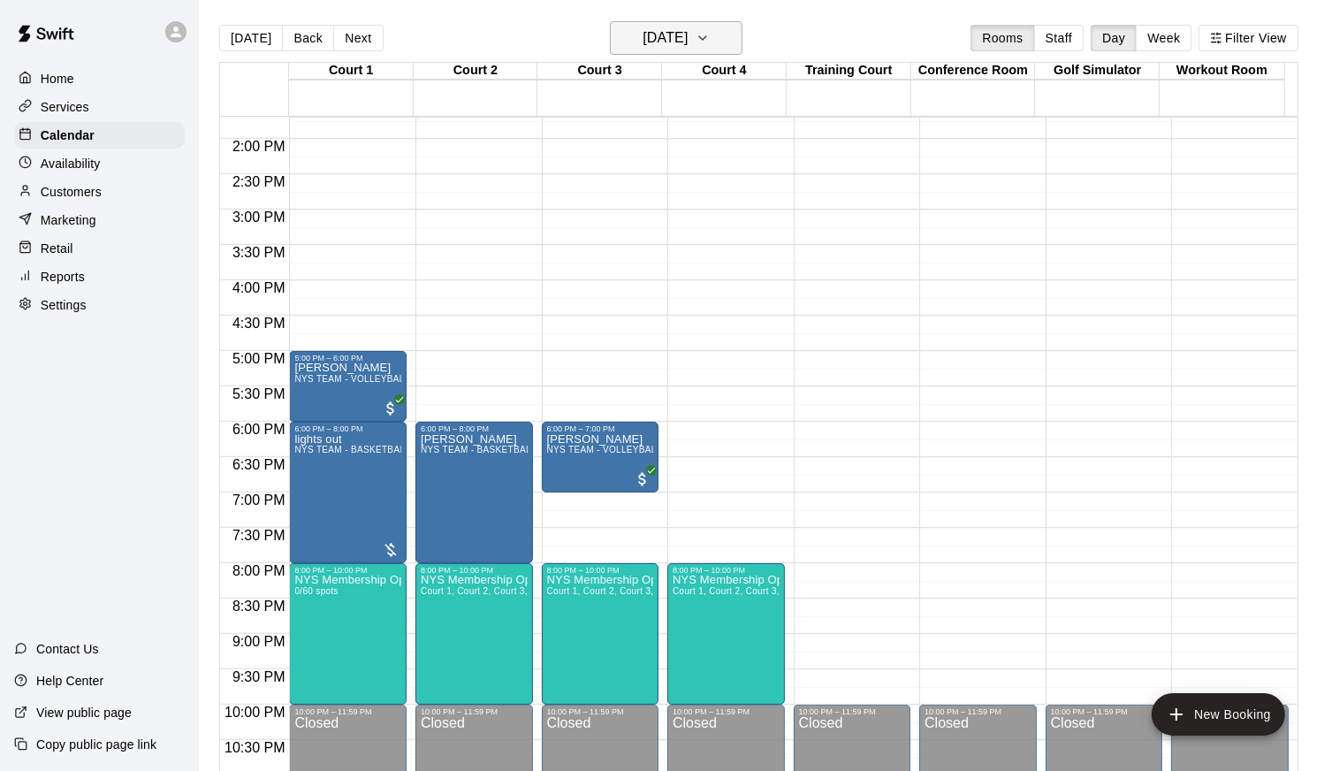
click at [688, 30] on h6 "Wednesday Oct 08" at bounding box center [665, 38] width 45 height 25
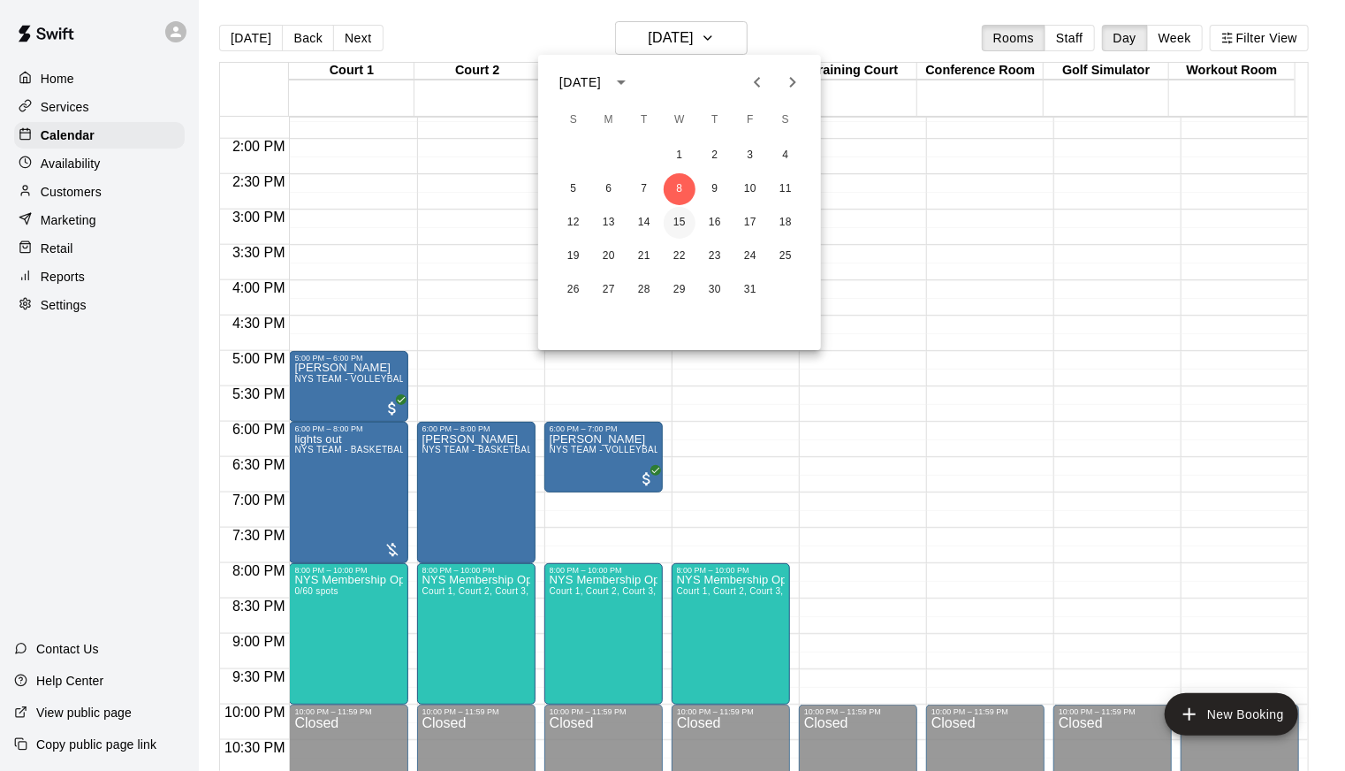
click at [681, 230] on button "15" at bounding box center [680, 223] width 32 height 32
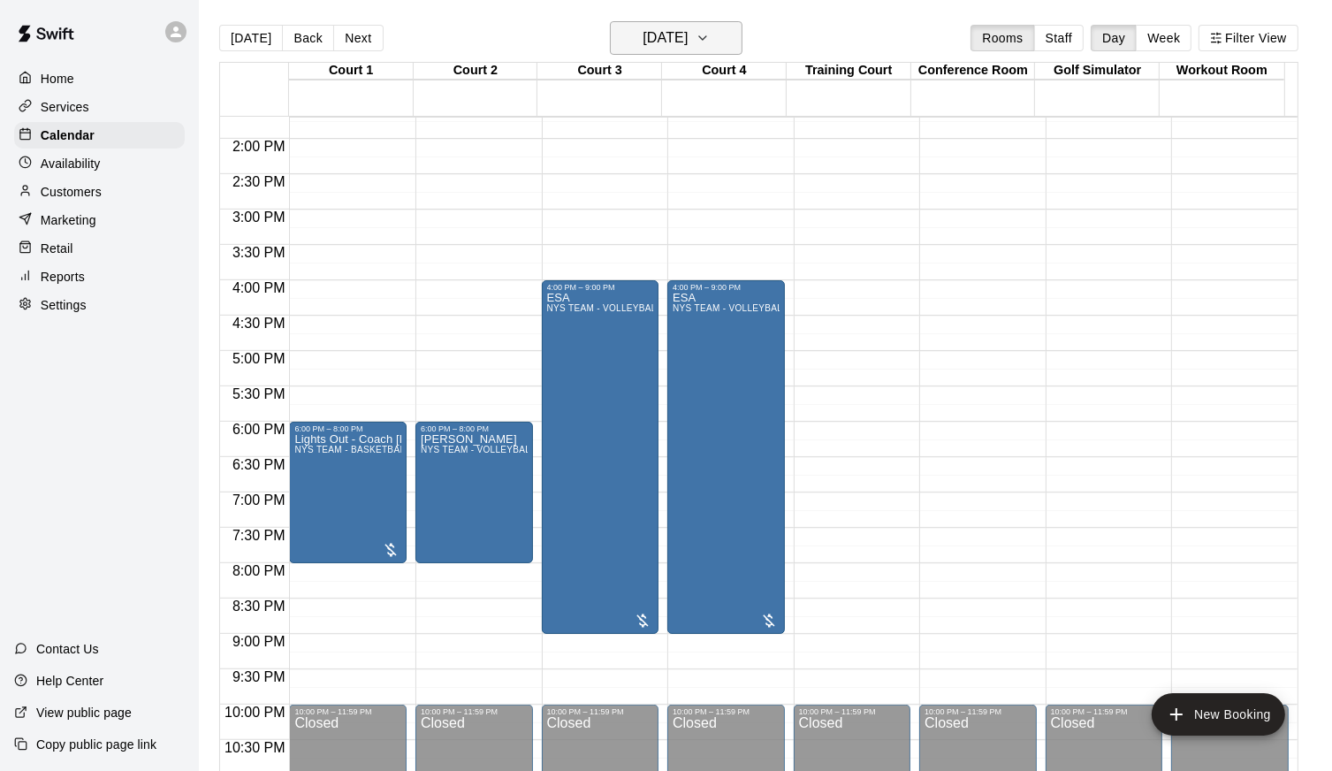
click at [688, 27] on h6 "Wednesday Oct 15" at bounding box center [665, 38] width 45 height 25
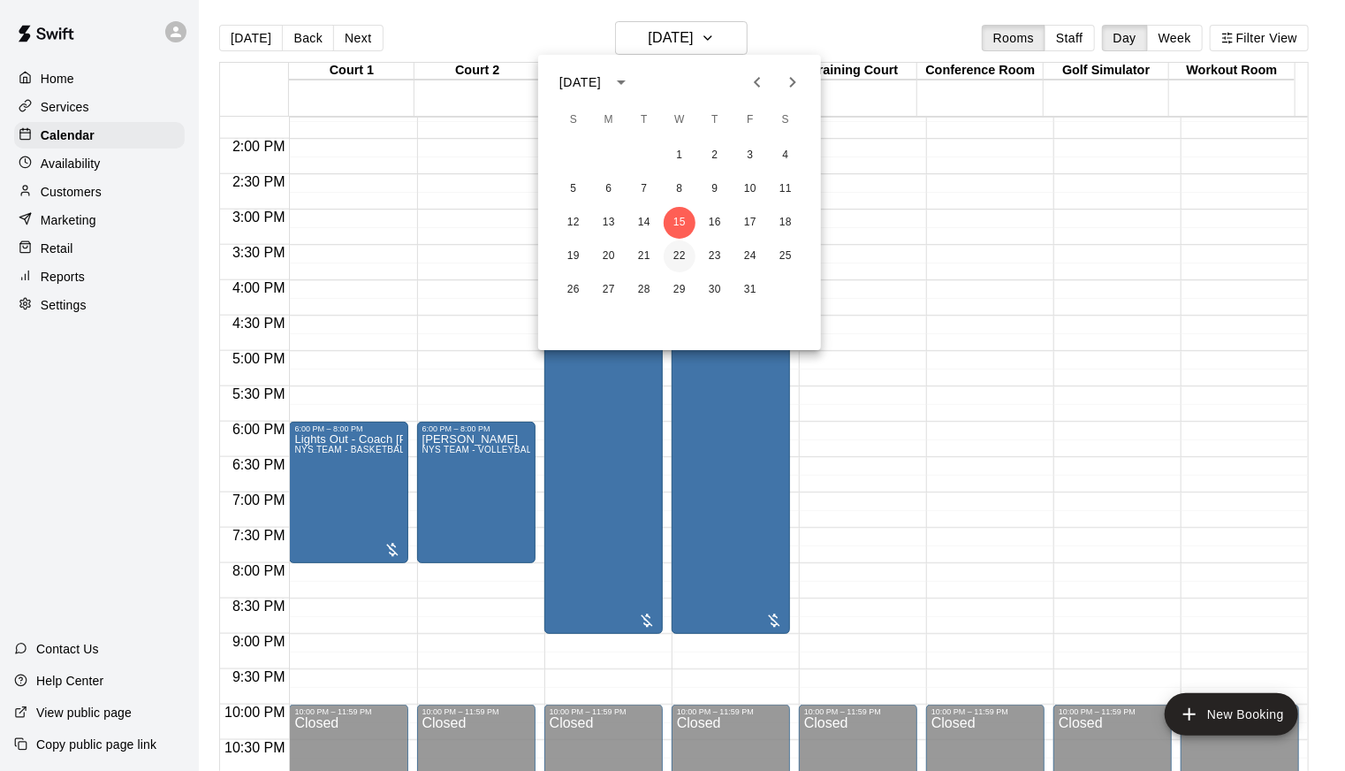
click at [676, 252] on button "22" at bounding box center [680, 256] width 32 height 32
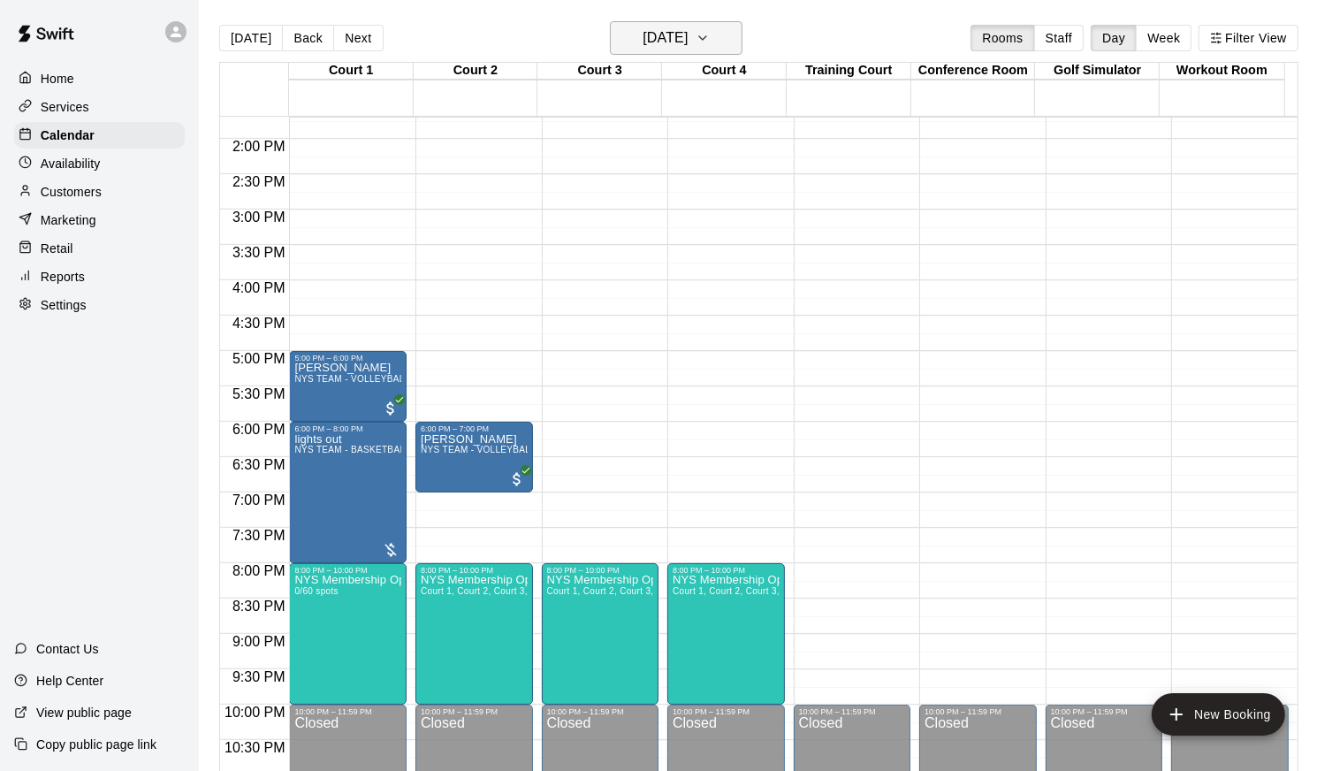
click at [688, 40] on h6 "Wednesday Oct 22" at bounding box center [665, 38] width 45 height 25
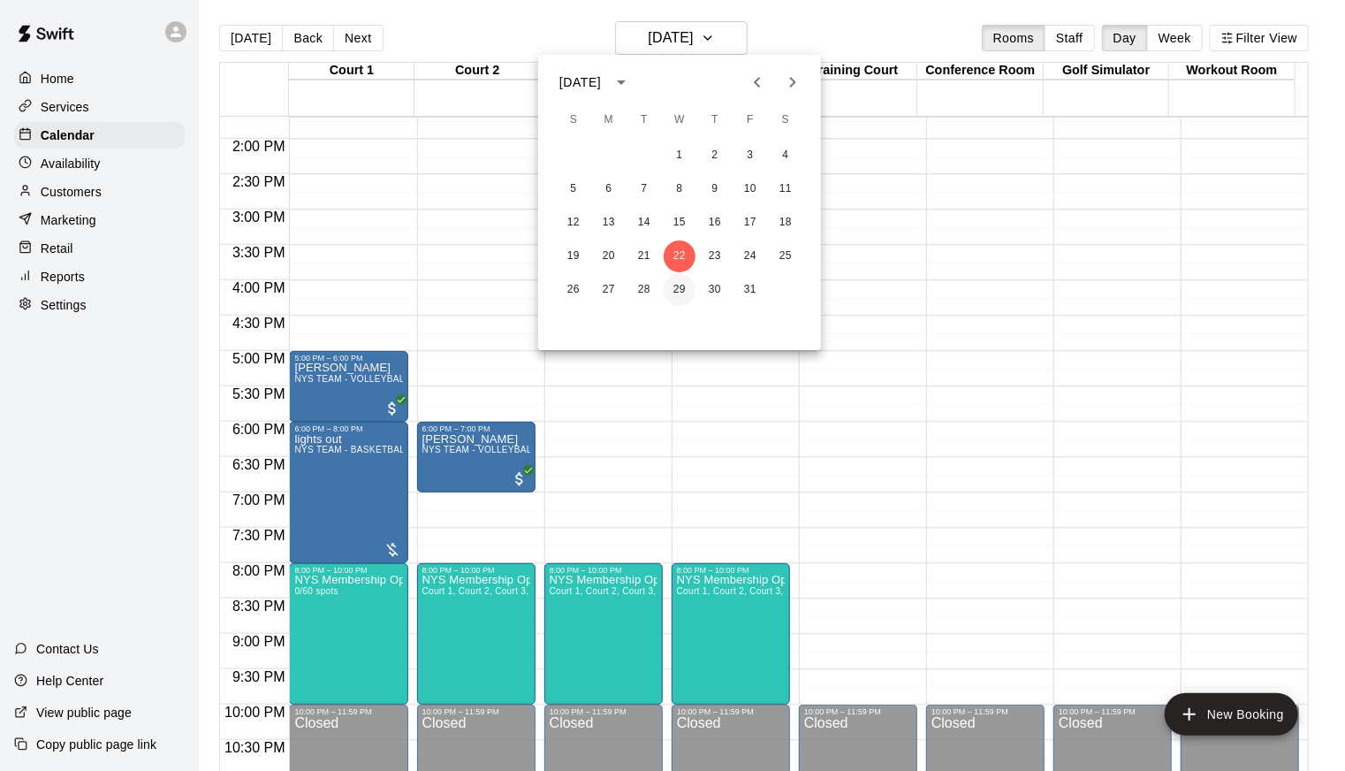
click at [689, 285] on button "29" at bounding box center [680, 290] width 32 height 32
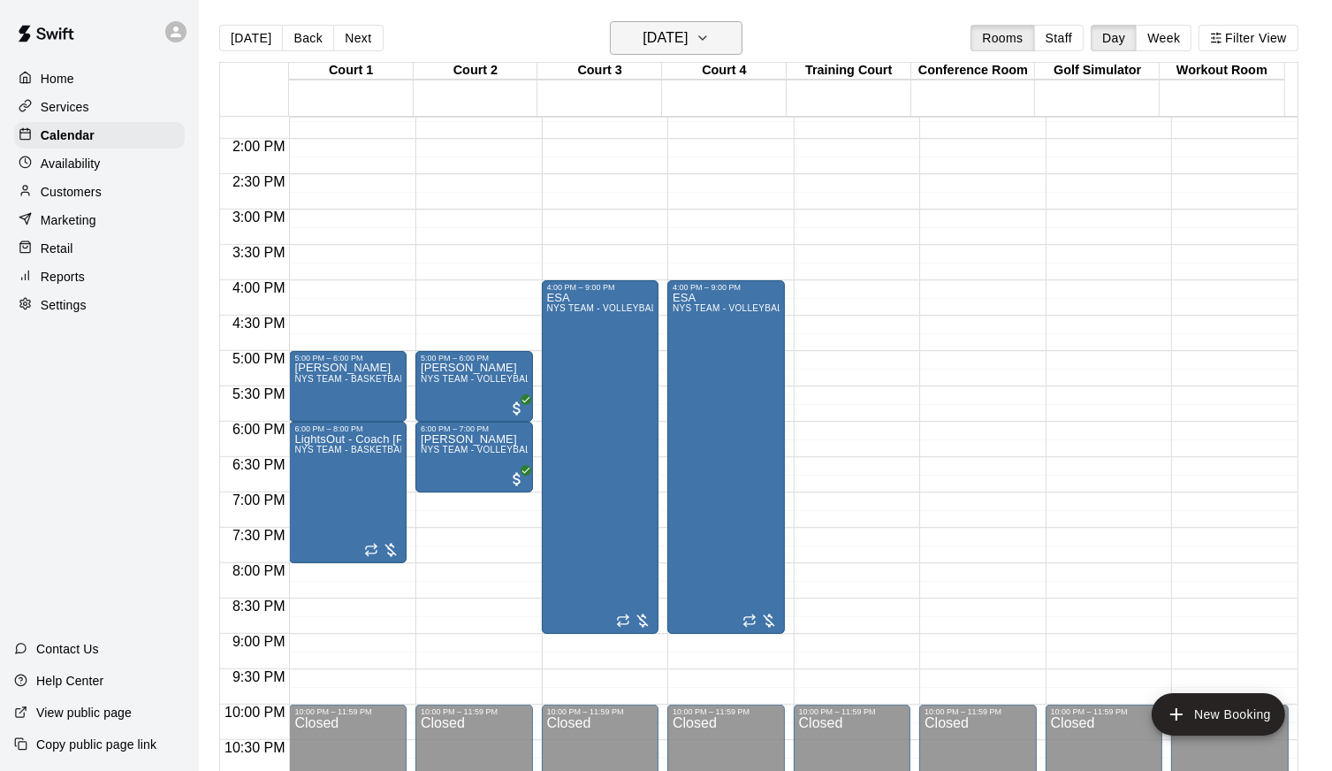
click at [688, 48] on h6 "Wednesday Oct 29" at bounding box center [665, 38] width 45 height 25
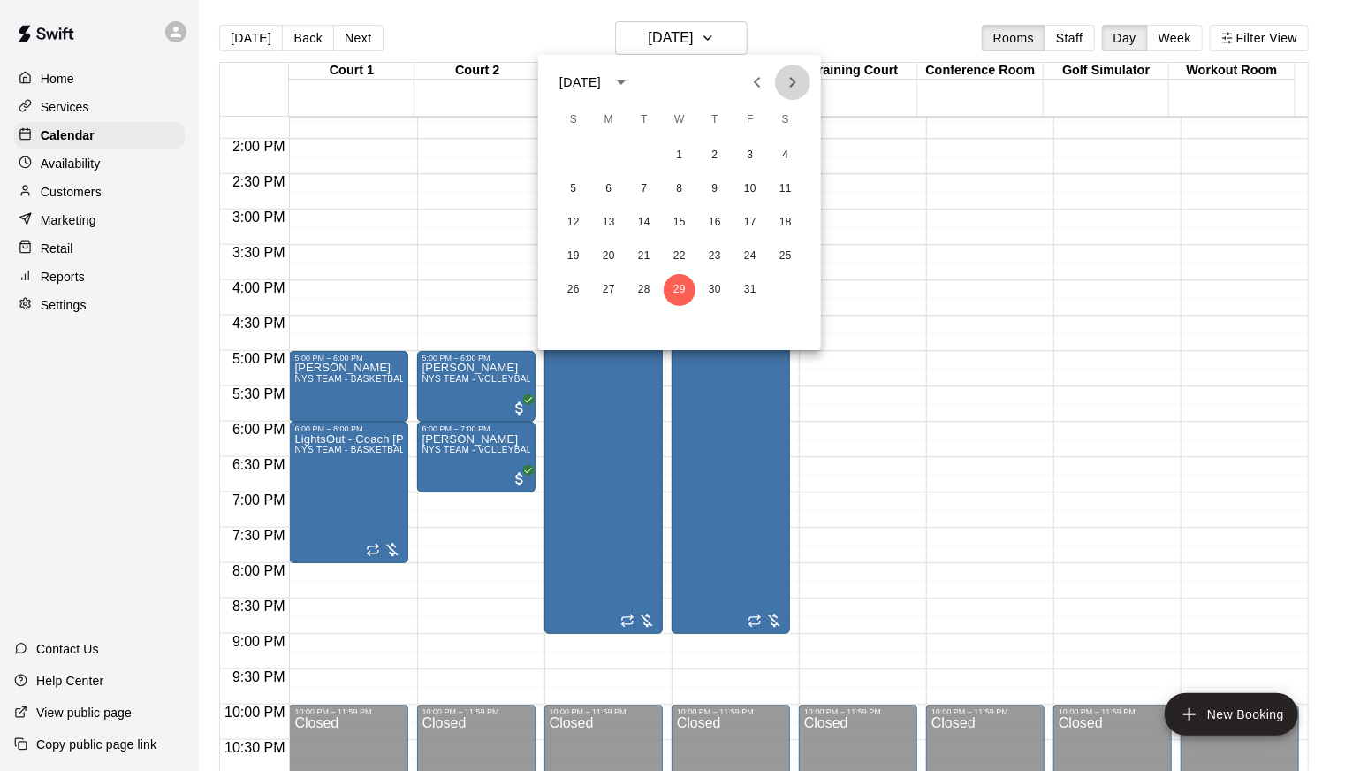
click at [790, 75] on icon "Next month" at bounding box center [792, 82] width 21 height 21
click at [645, 187] on button "4" at bounding box center [644, 189] width 32 height 32
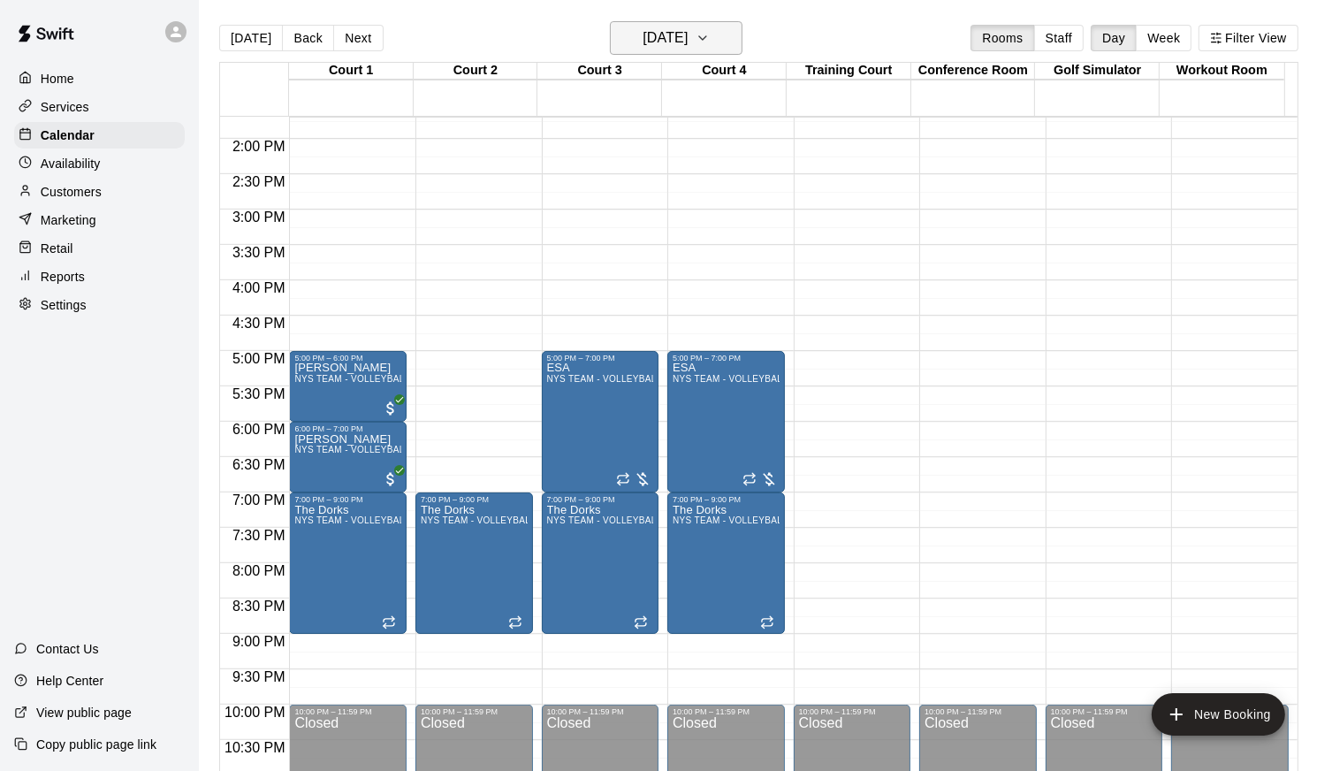
click at [710, 27] on icon "button" at bounding box center [703, 37] width 14 height 21
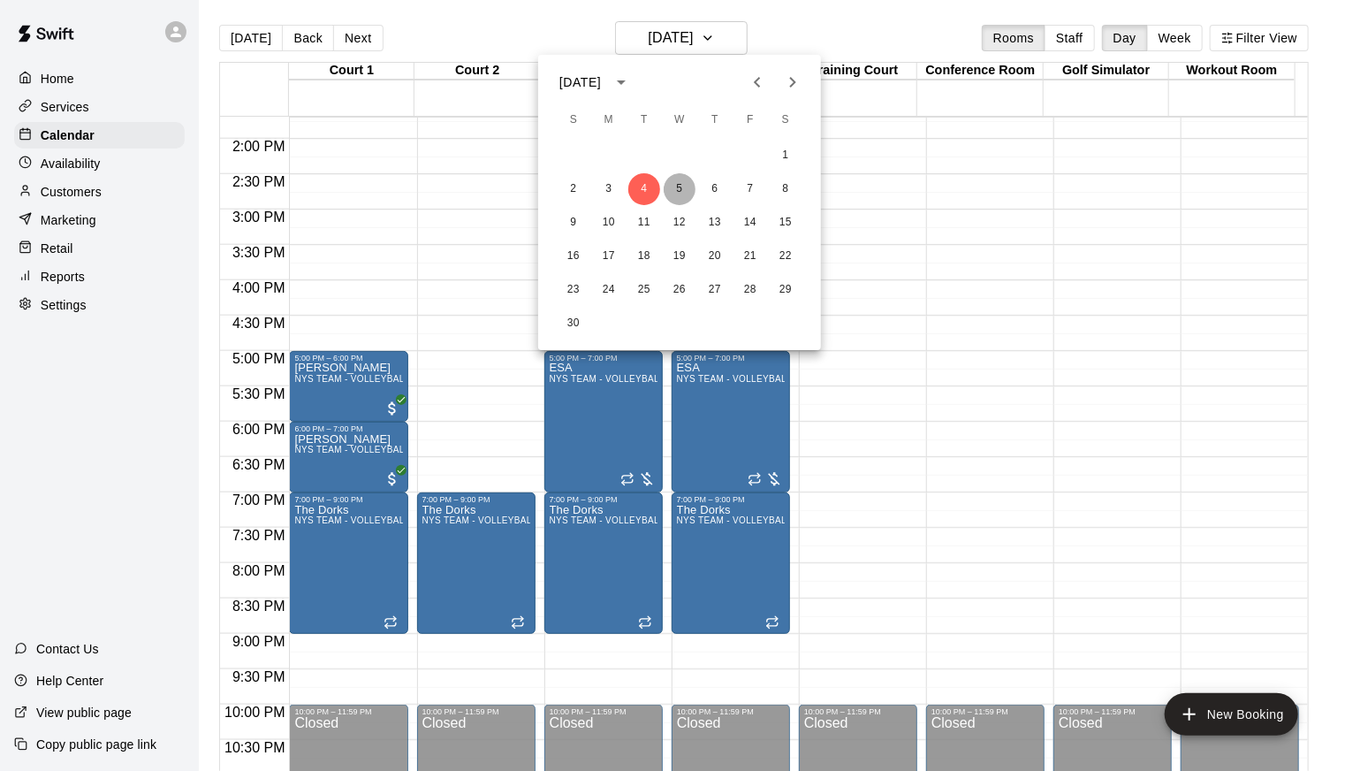
click at [687, 186] on button "5" at bounding box center [680, 189] width 32 height 32
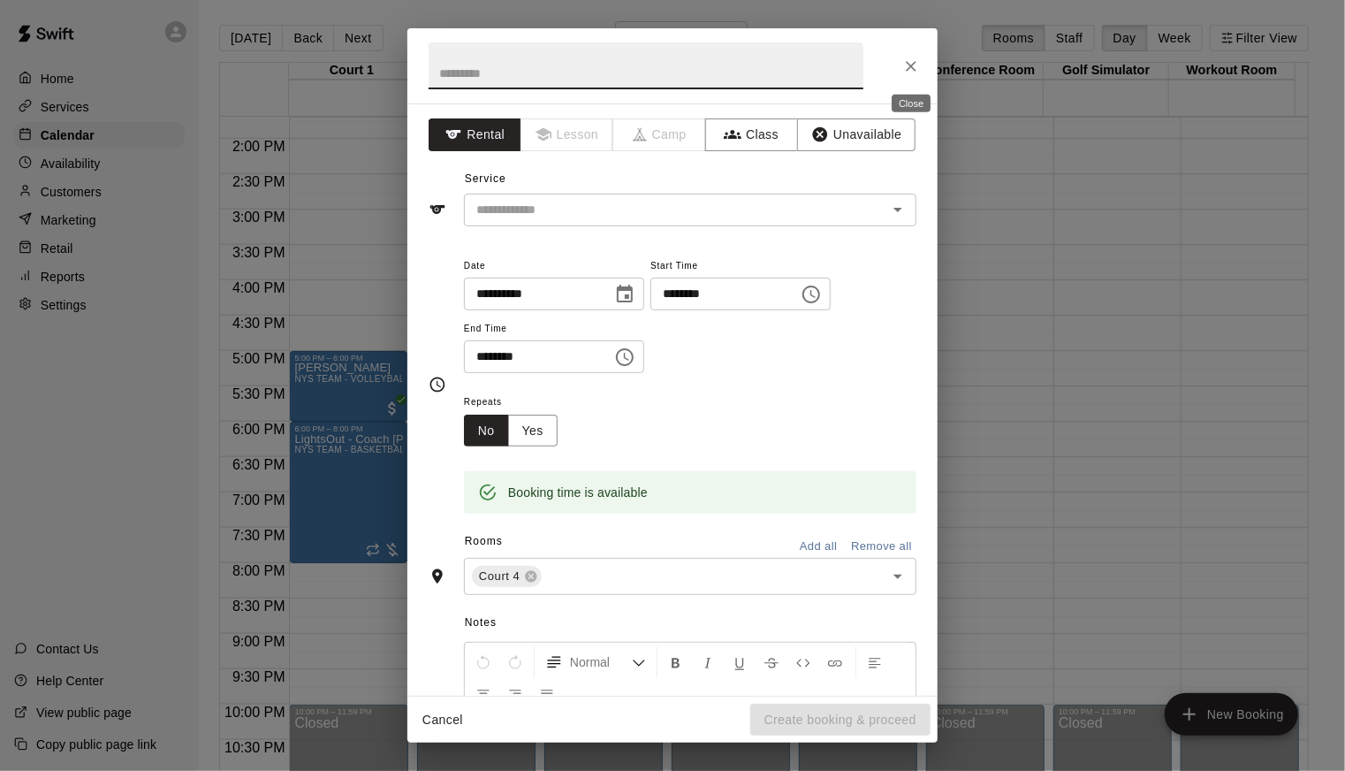
click at [910, 64] on icon "Close" at bounding box center [911, 66] width 11 height 11
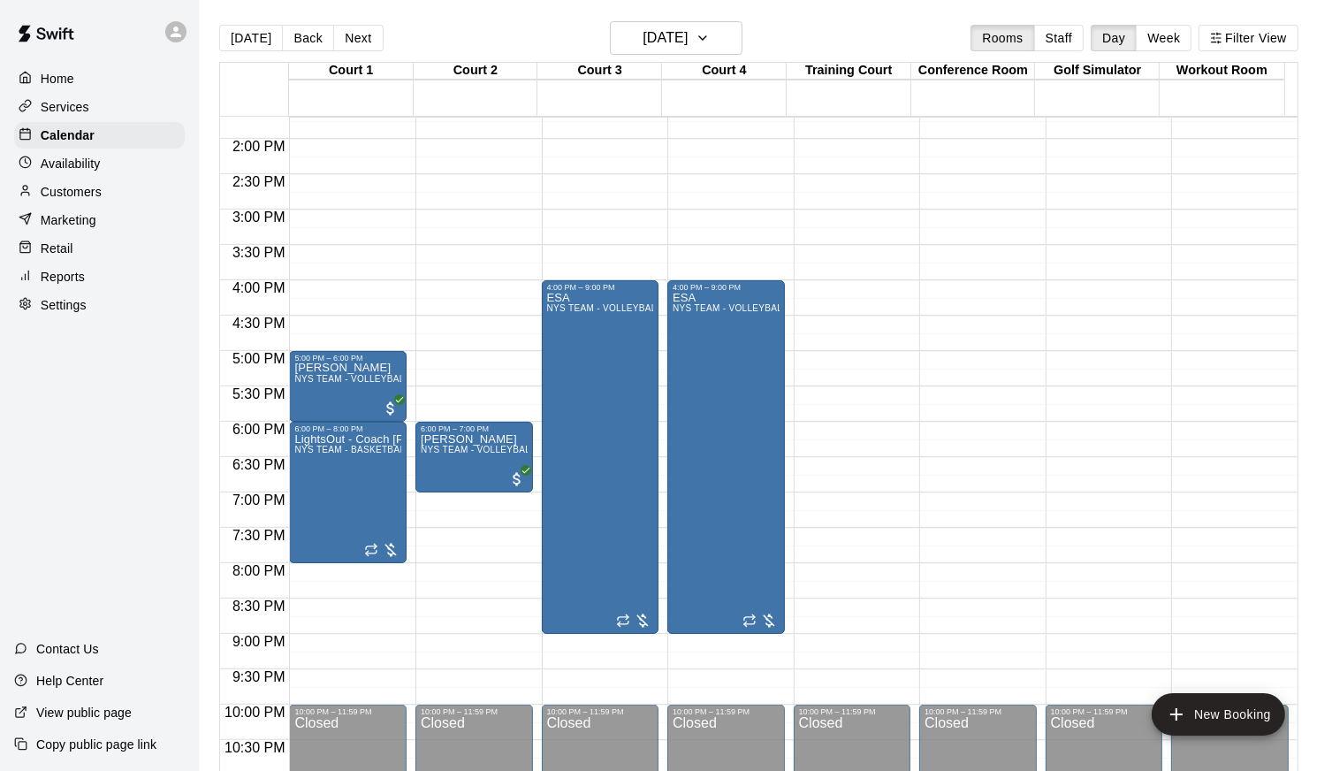
drag, startPoint x: 911, startPoint y: 65, endPoint x: 1011, endPoint y: 96, distance: 104.8
click at [918, 66] on div "Court 1 05 Wed Court 2 05 Wed Court 3 05 Wed Court 4 05 Wed Training Court 05 W…" at bounding box center [752, 89] width 1065 height 53
click at [710, 38] on icon "button" at bounding box center [703, 37] width 14 height 21
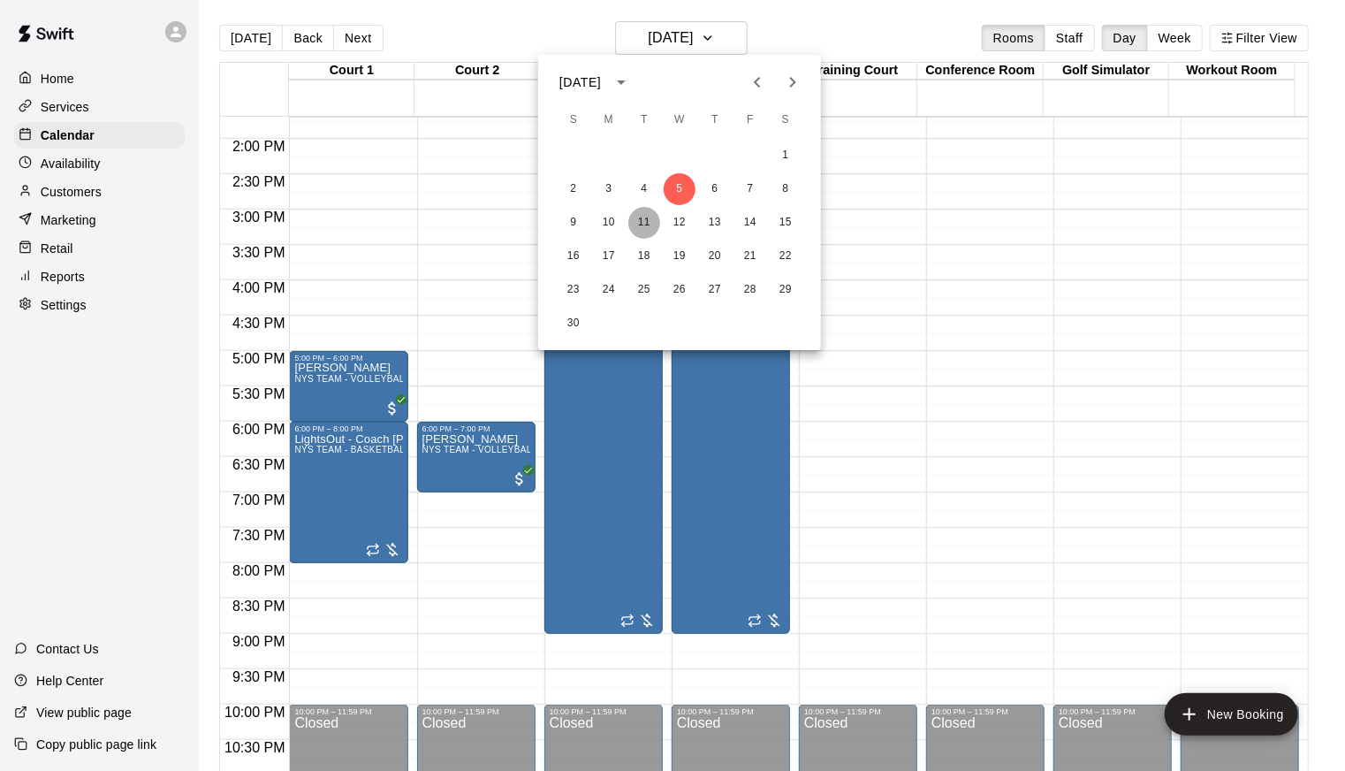
click at [647, 217] on button "11" at bounding box center [644, 223] width 32 height 32
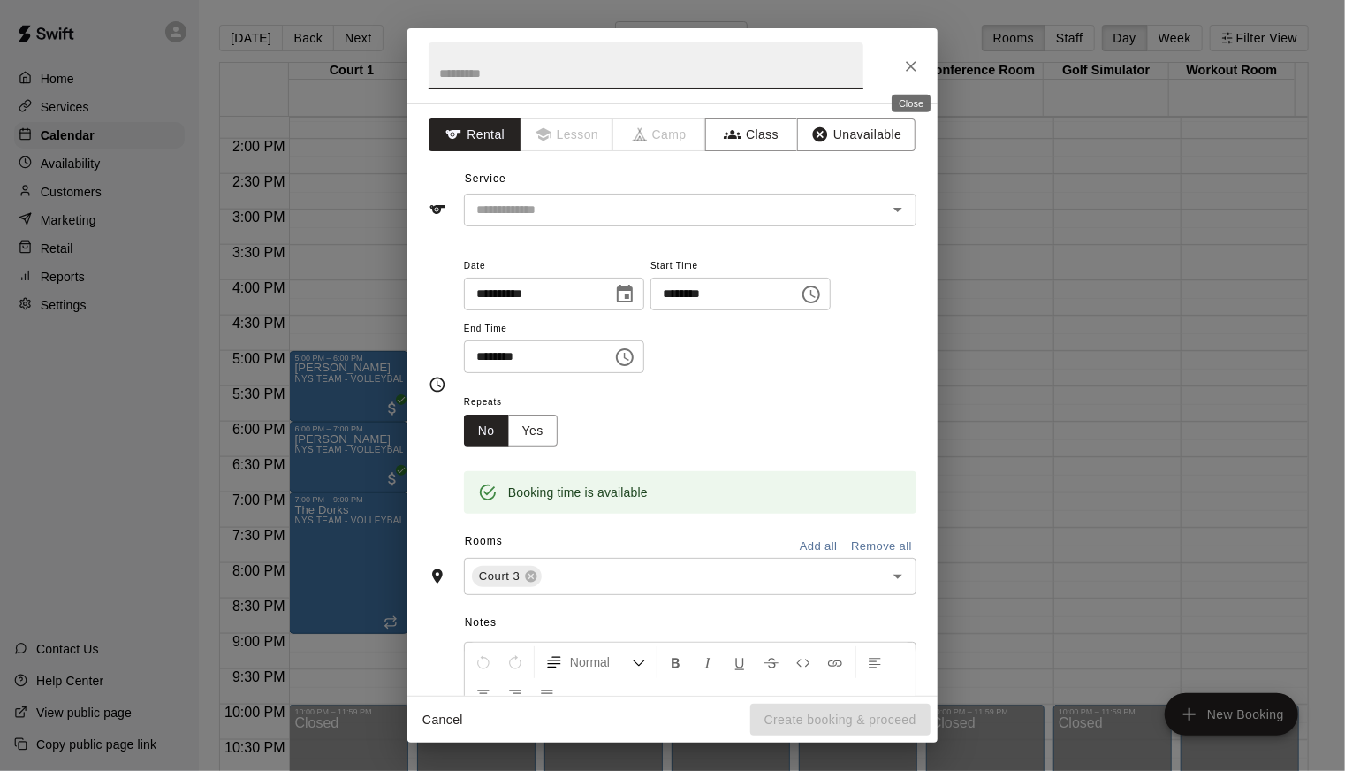
click at [919, 65] on icon "Close" at bounding box center [911, 66] width 18 height 18
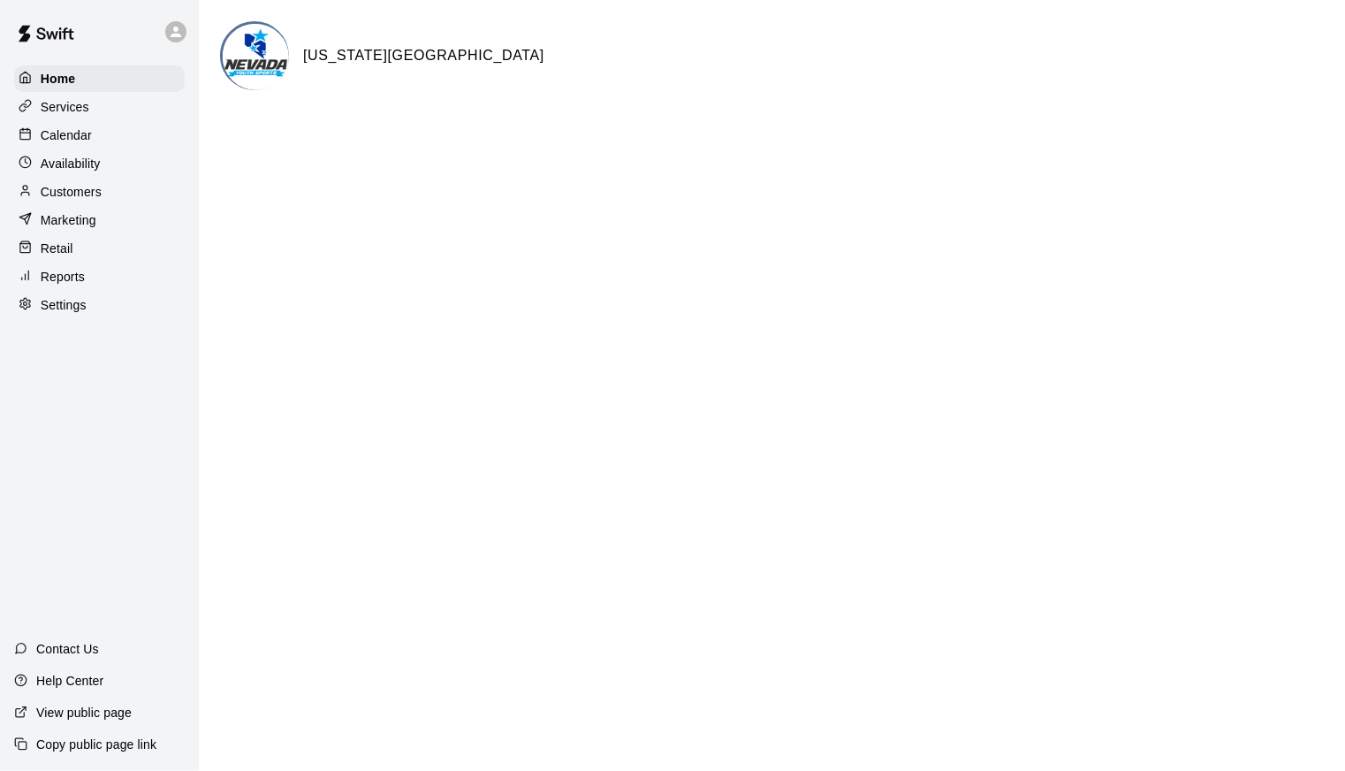
click at [120, 143] on div "Calendar" at bounding box center [99, 135] width 171 height 27
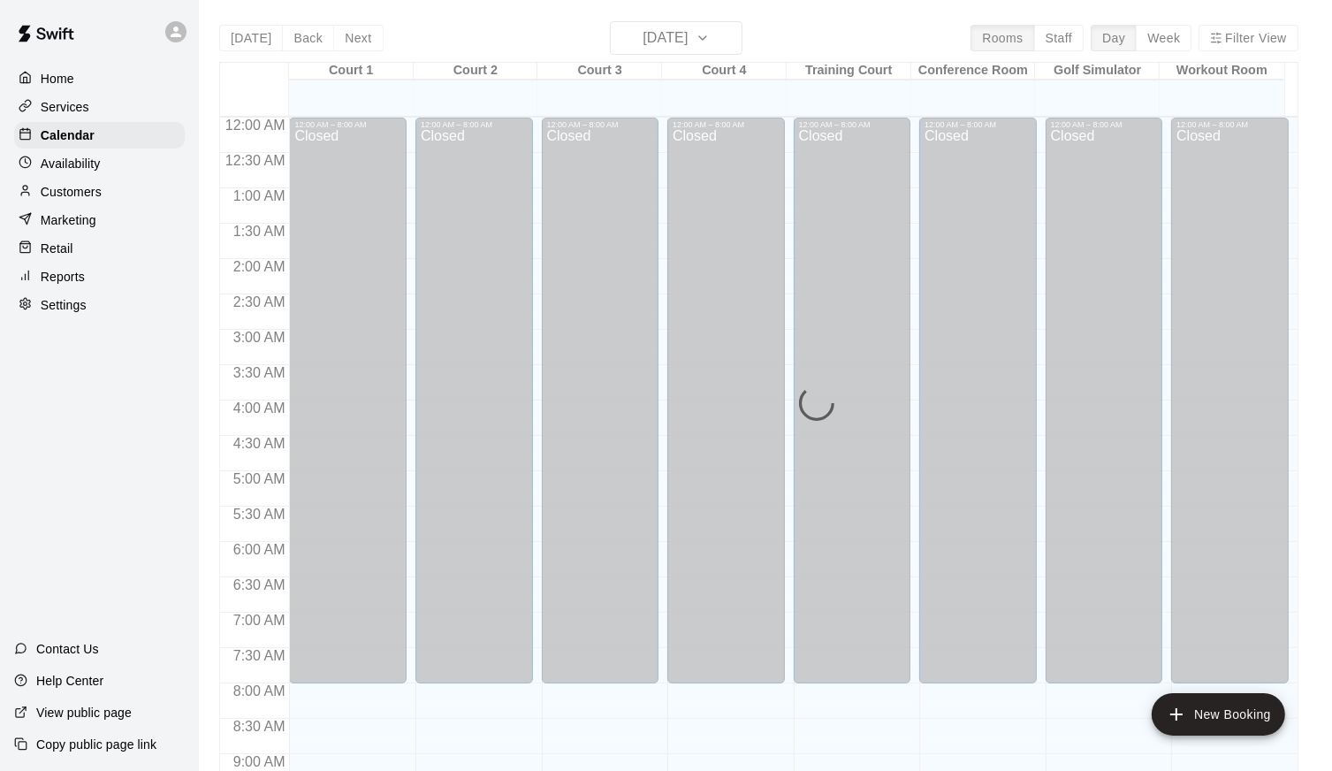
scroll to position [969, 0]
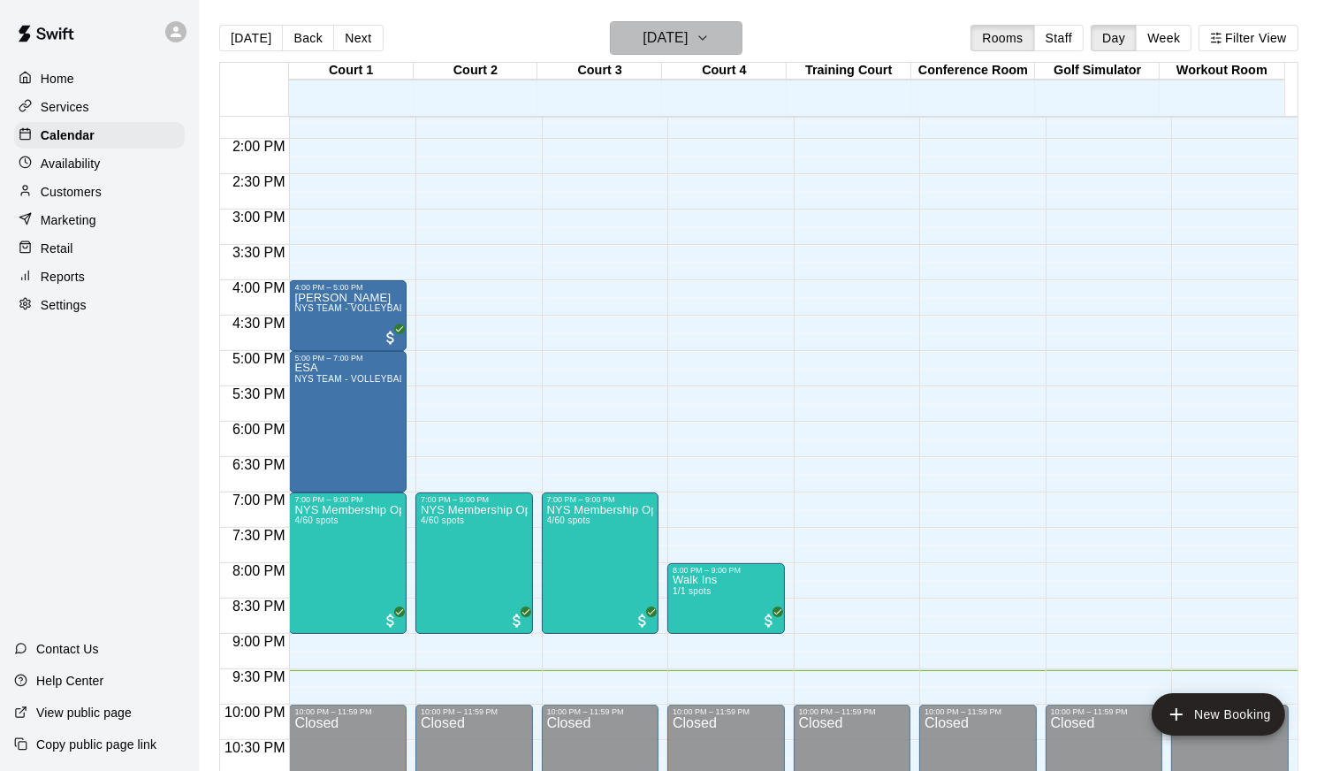
click at [688, 36] on h6 "[DATE]" at bounding box center [665, 38] width 45 height 25
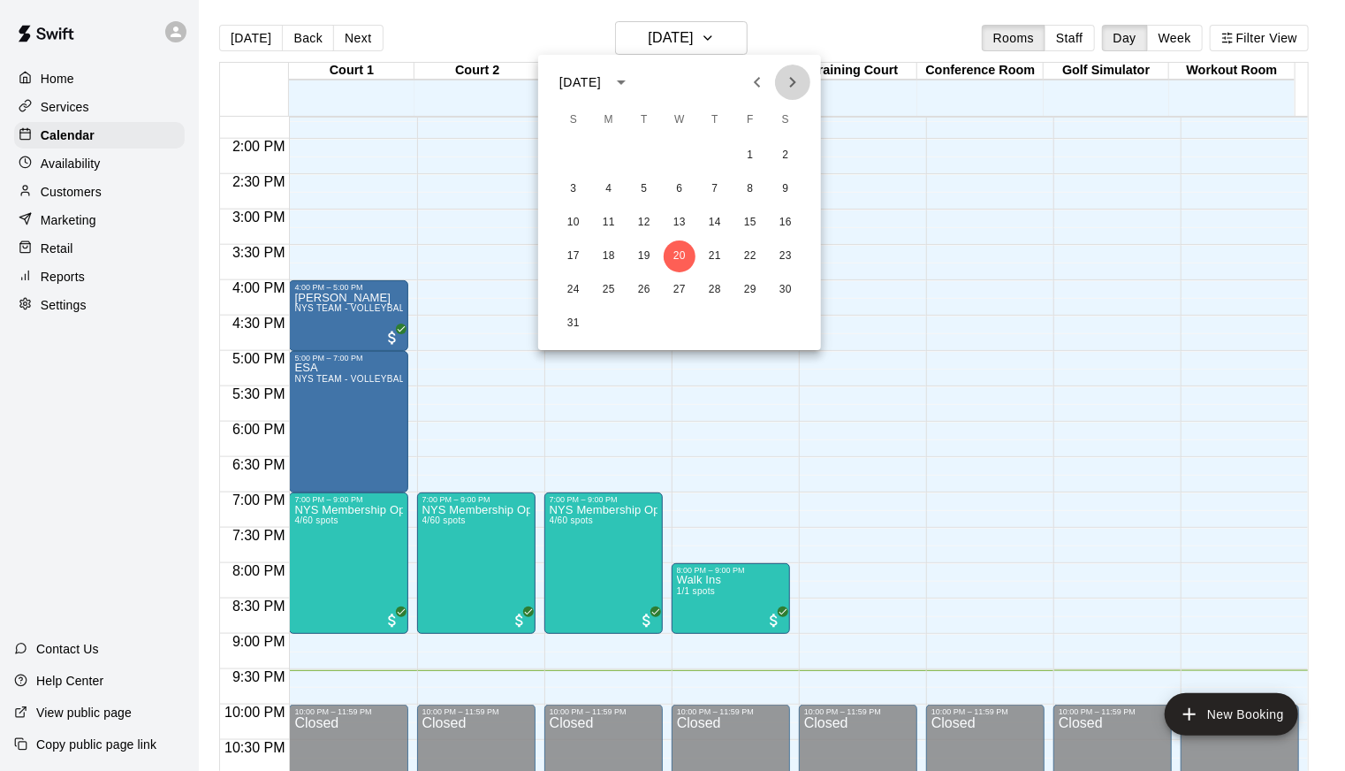
click at [796, 80] on icon "Next month" at bounding box center [792, 82] width 21 height 21
click at [800, 77] on icon "Next month" at bounding box center [792, 82] width 21 height 21
click at [683, 222] on button "12" at bounding box center [680, 223] width 32 height 32
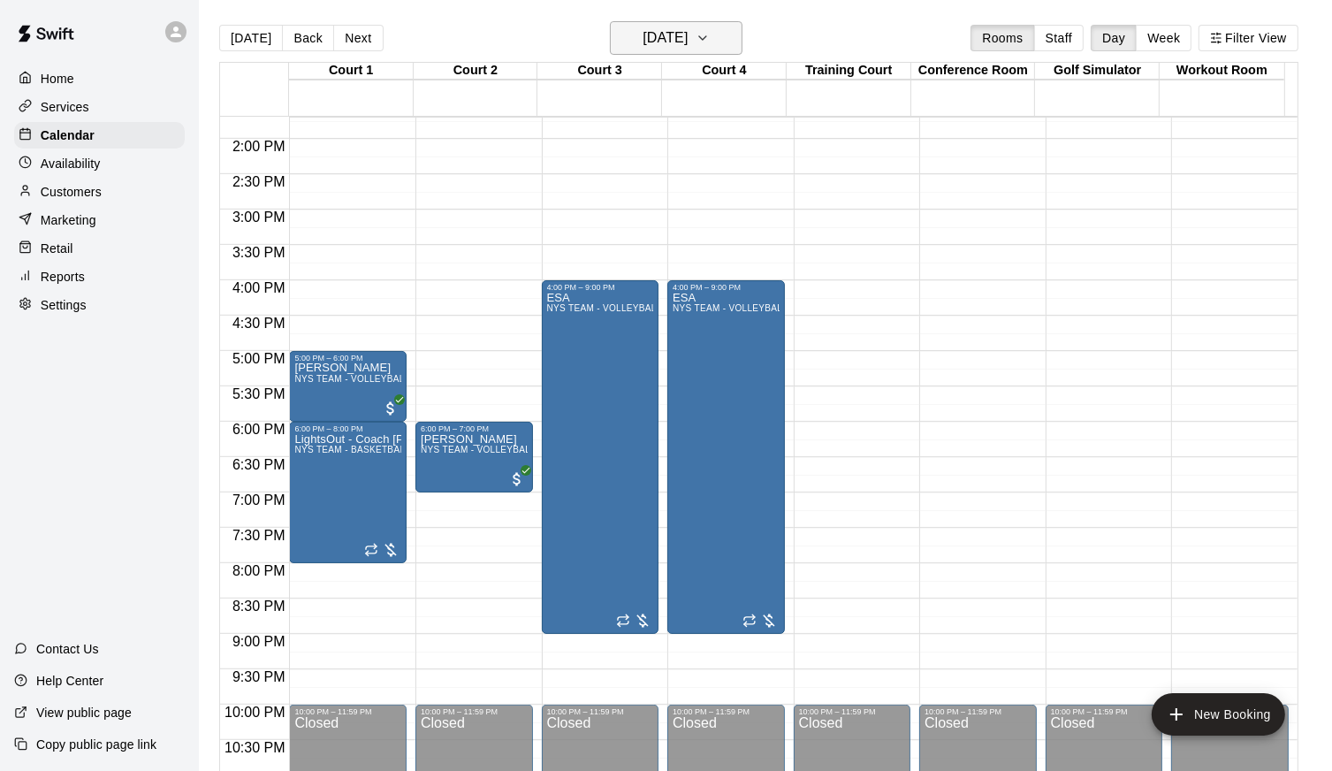
click at [710, 41] on icon "button" at bounding box center [703, 37] width 14 height 21
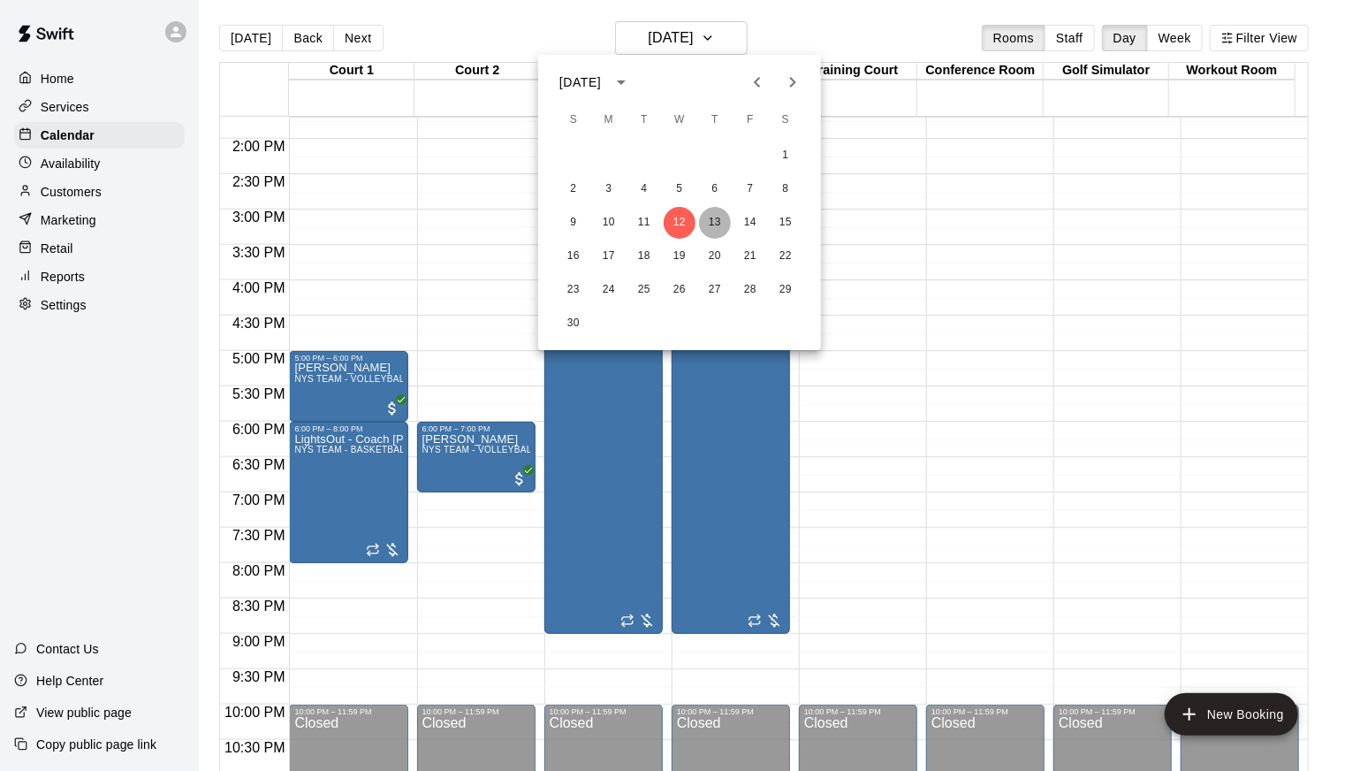
click at [724, 218] on button "13" at bounding box center [715, 223] width 32 height 32
